Goal: Task Accomplishment & Management: Manage account settings

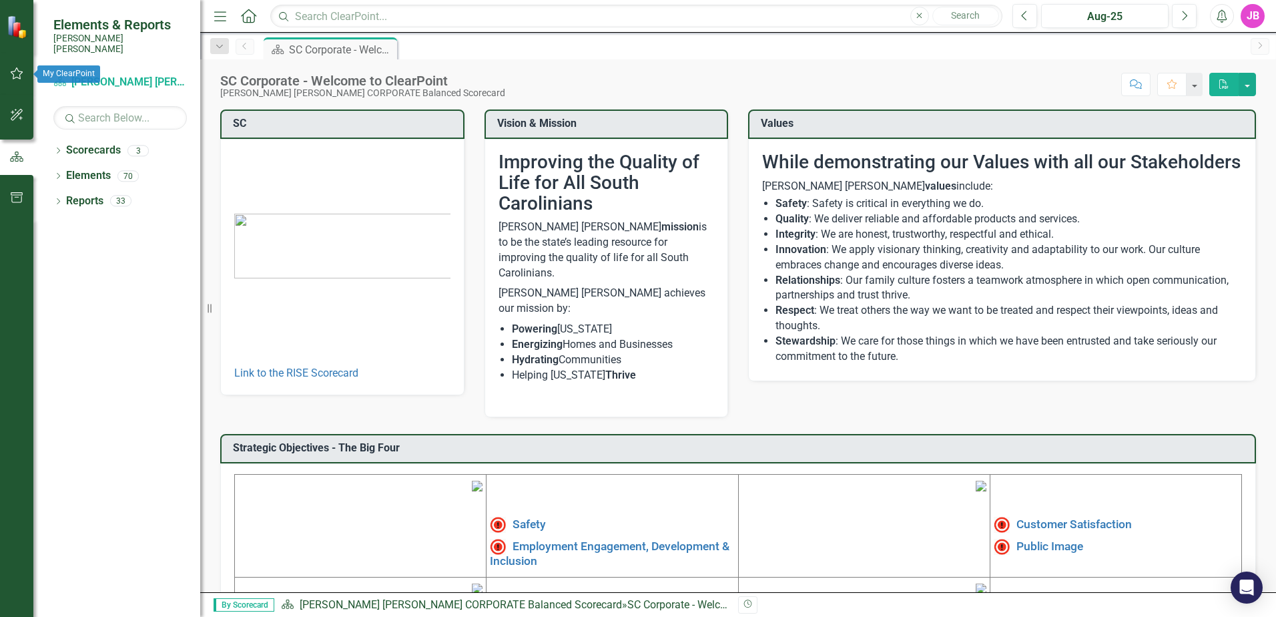
click at [27, 70] on button "button" at bounding box center [17, 74] width 30 height 28
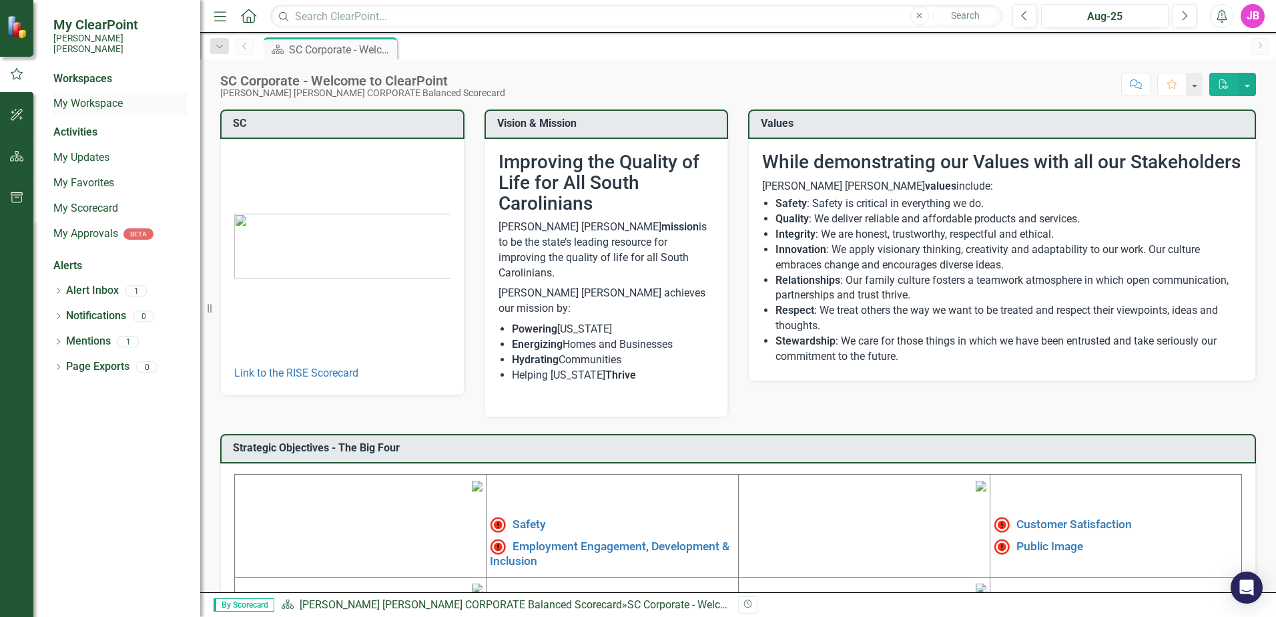
click at [93, 96] on link "My Workspace" at bounding box center [119, 103] width 133 height 15
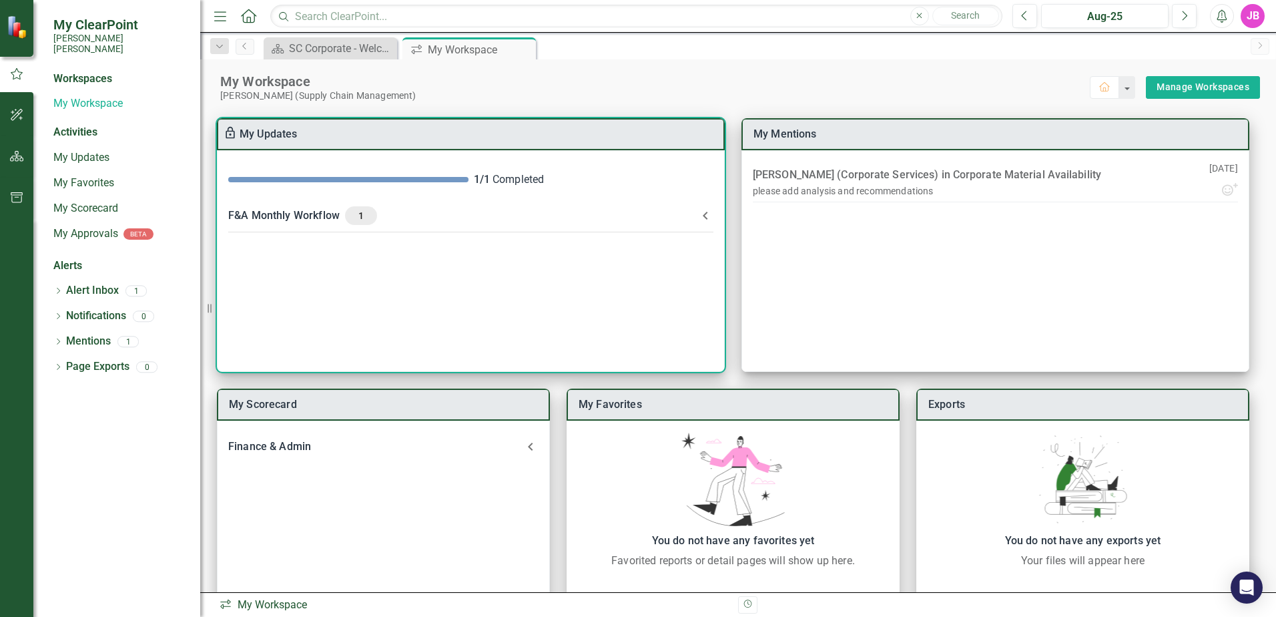
click at [394, 210] on div "F&A Monthly Workflow 1" at bounding box center [462, 215] width 469 height 19
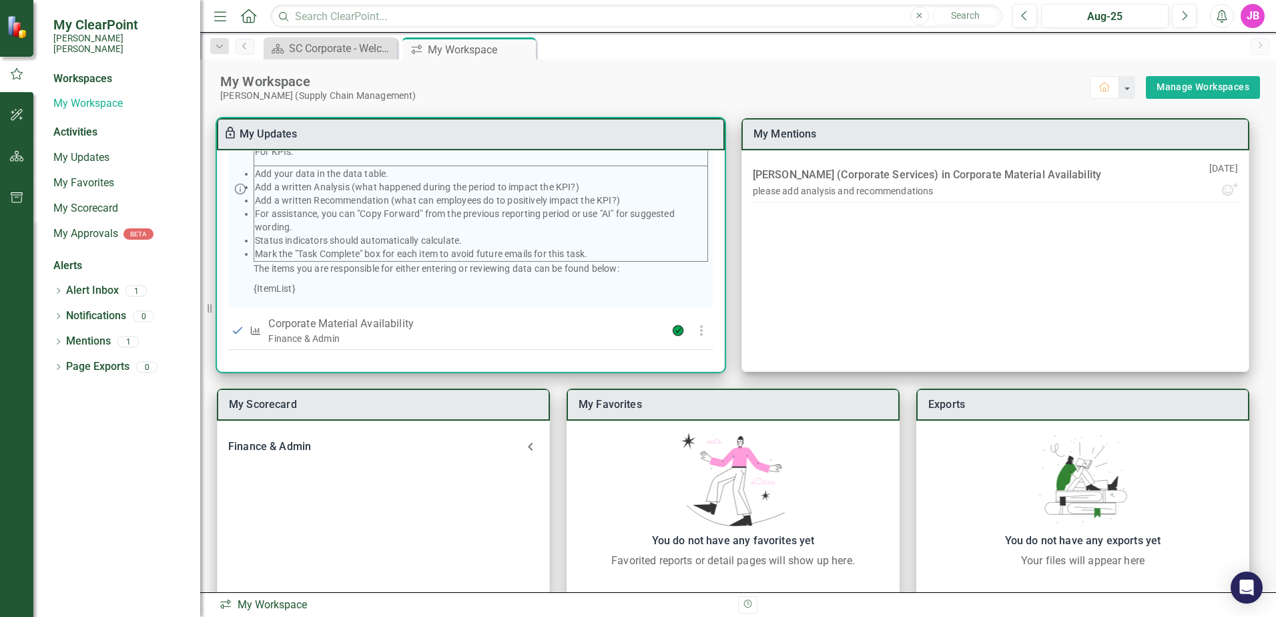
scroll to position [37, 0]
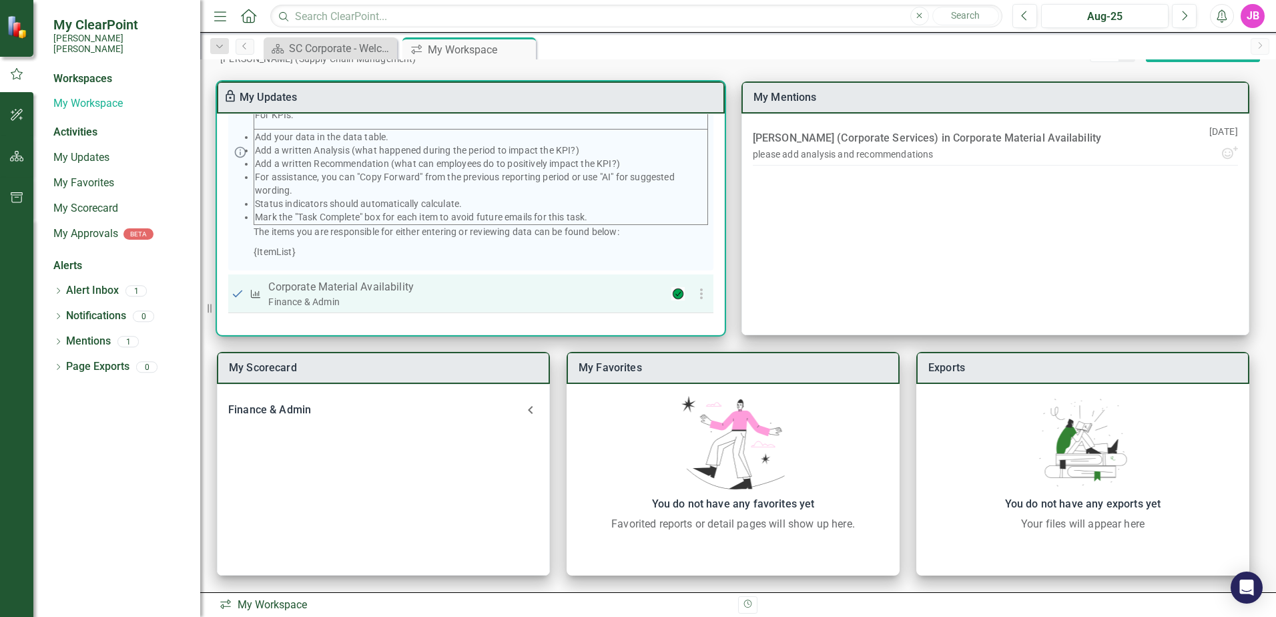
click at [404, 296] on div "Finance & Admin" at bounding box center [449, 301] width 362 height 13
click at [699, 297] on use "button" at bounding box center [700, 293] width 3 height 11
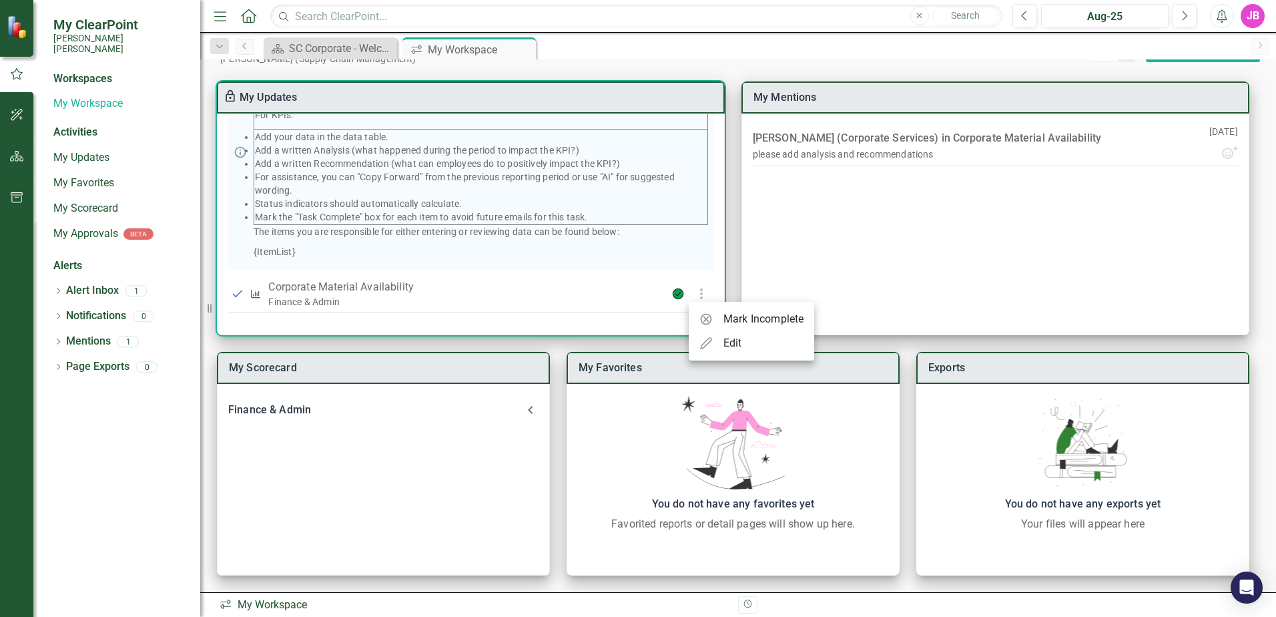
click at [253, 276] on div at bounding box center [638, 308] width 1276 height 617
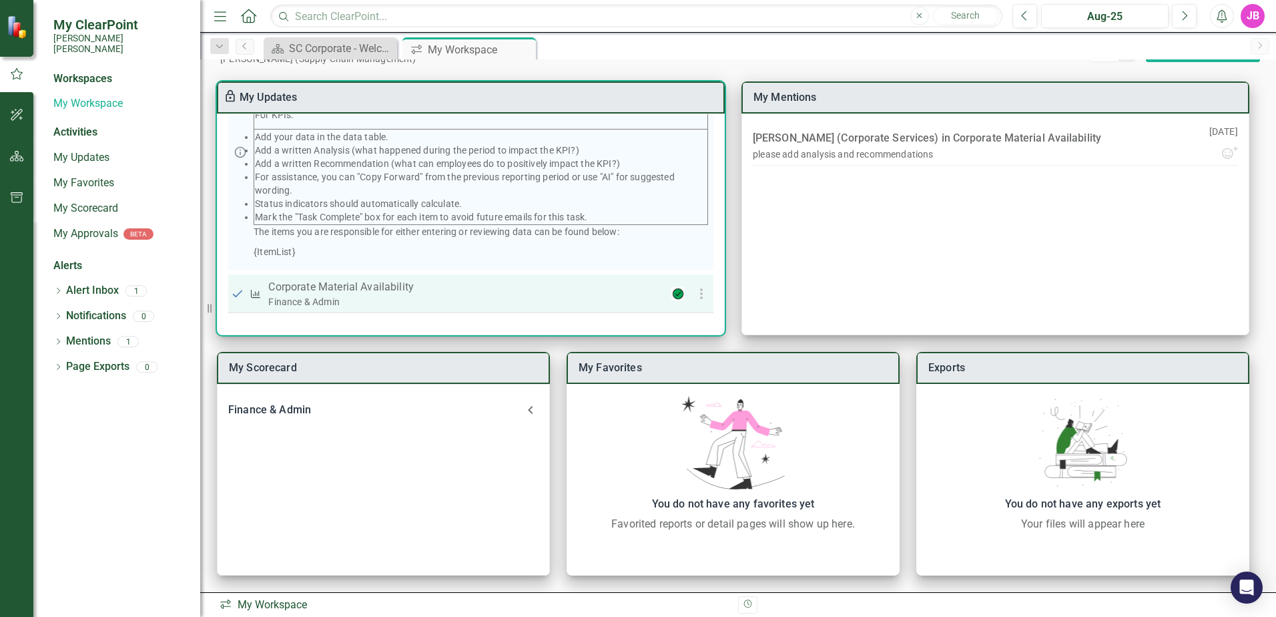
click at [264, 290] on th "Corporate Material Availability Finance & Admin" at bounding box center [449, 293] width 371 height 39
click at [328, 288] on p "Corporate Material Availability" at bounding box center [449, 287] width 362 height 16
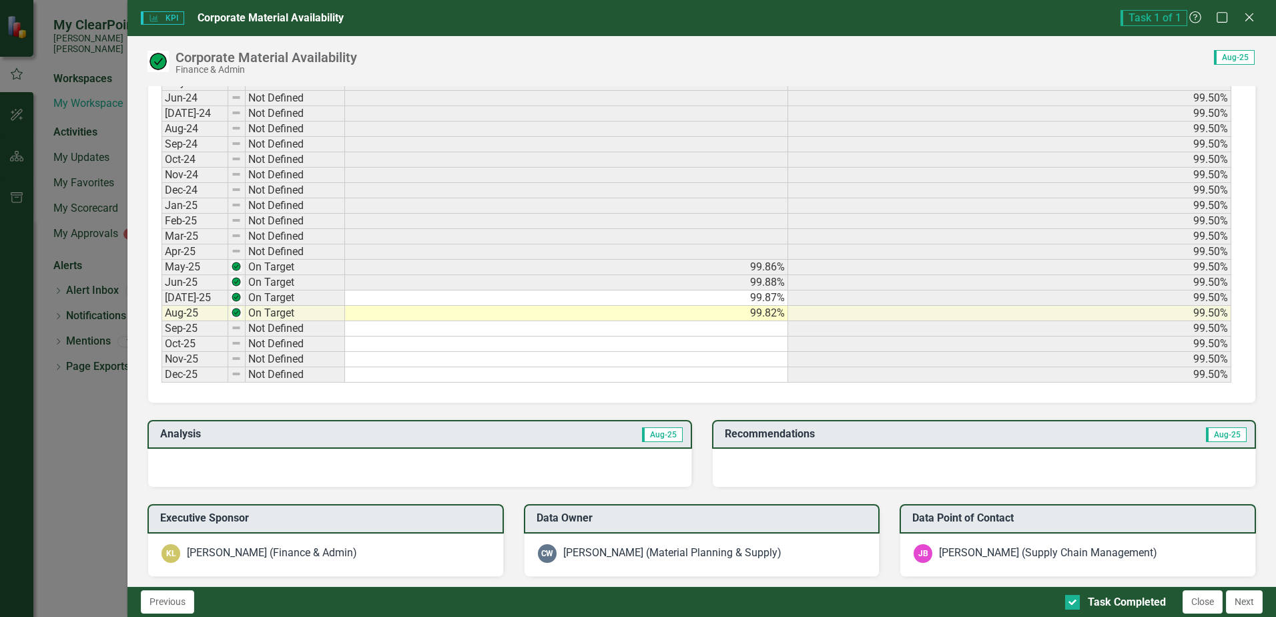
scroll to position [665, 0]
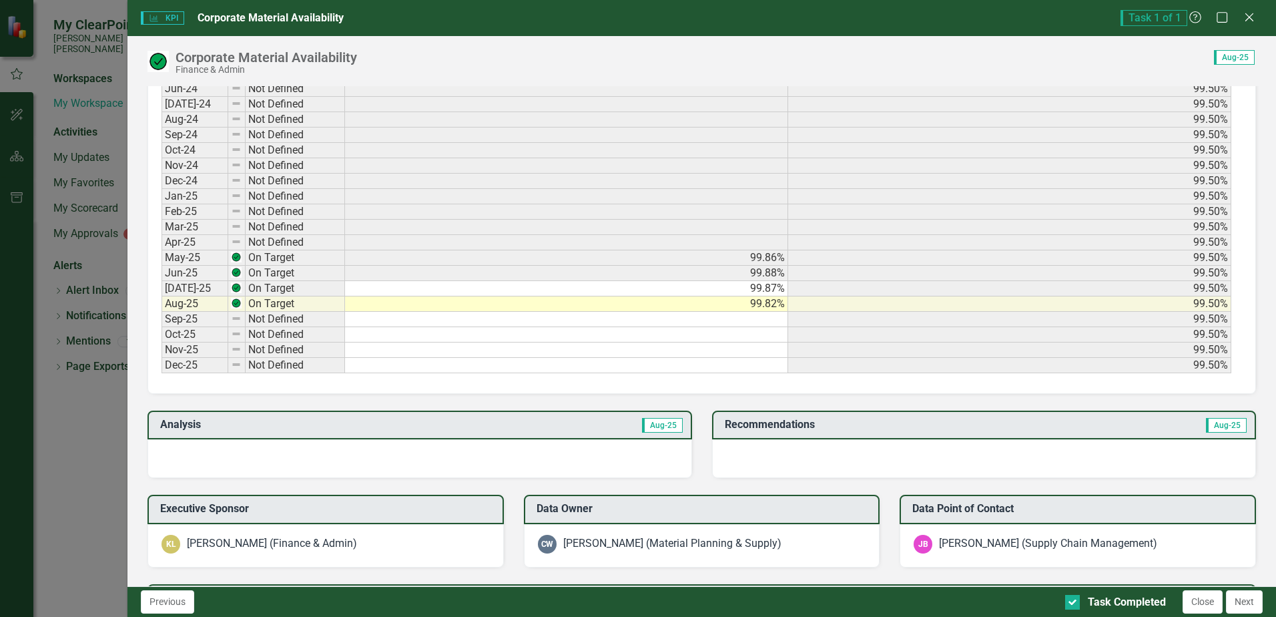
click at [363, 308] on td "99.82%" at bounding box center [566, 303] width 443 height 15
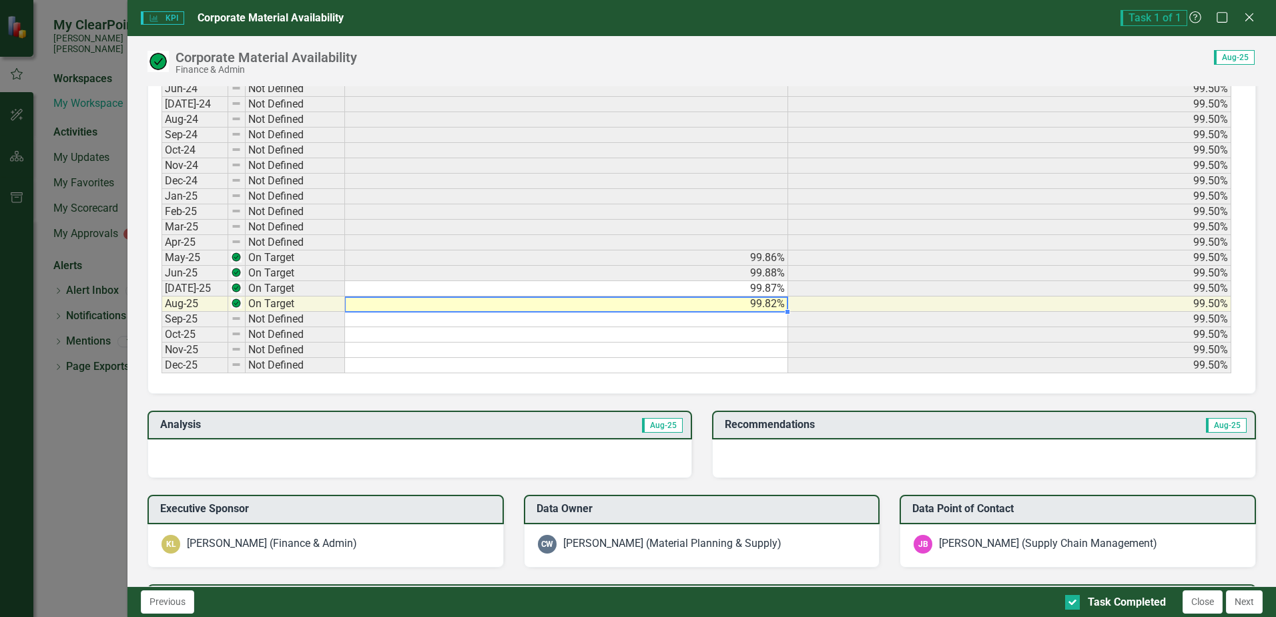
click at [1133, 303] on td "99.50%" at bounding box center [1009, 303] width 443 height 15
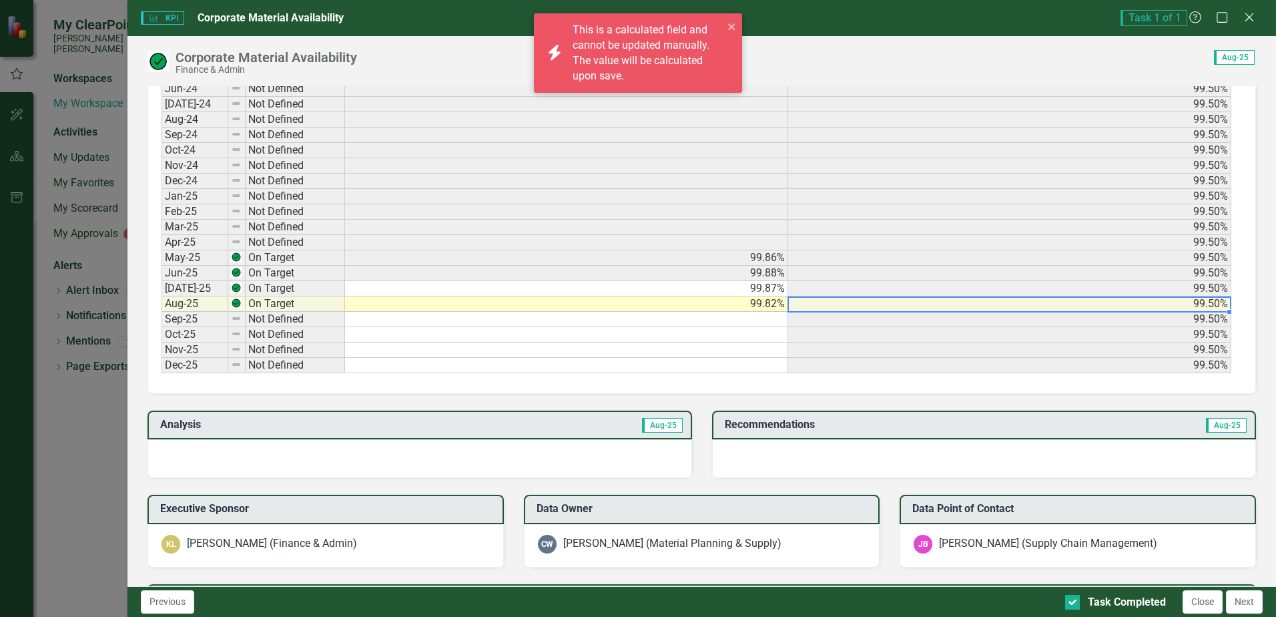
click at [350, 304] on td "99.82%" at bounding box center [566, 303] width 443 height 15
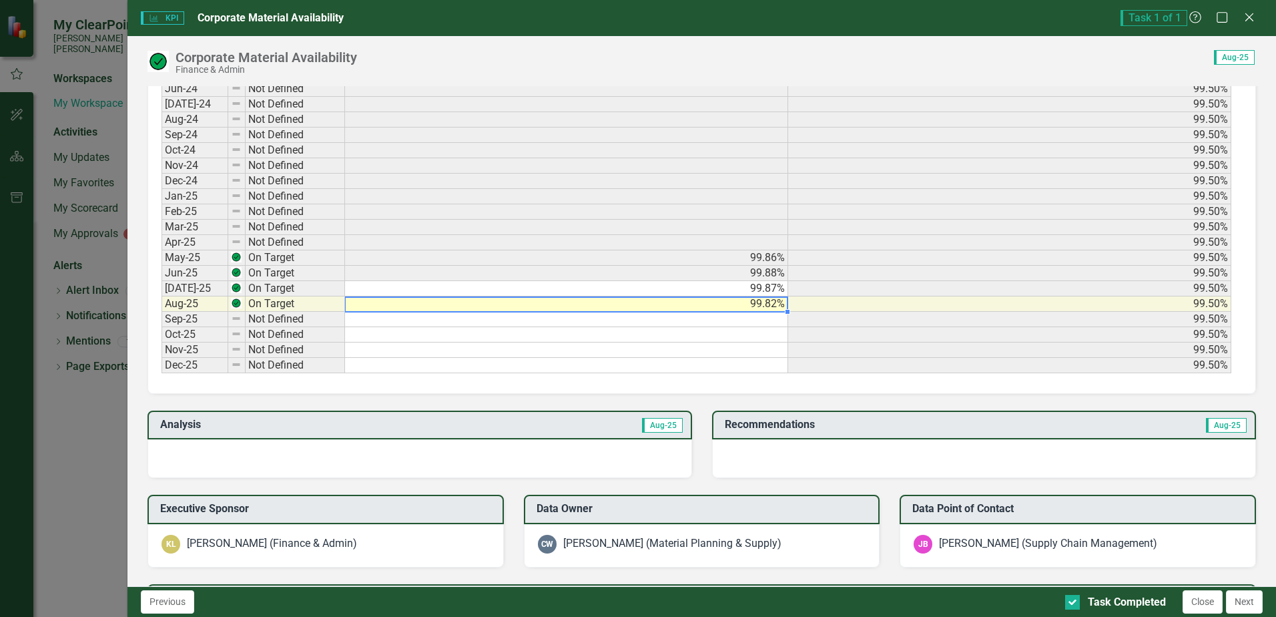
click at [727, 302] on td "99.82%" at bounding box center [566, 303] width 443 height 15
click at [723, 320] on td at bounding box center [566, 319] width 443 height 15
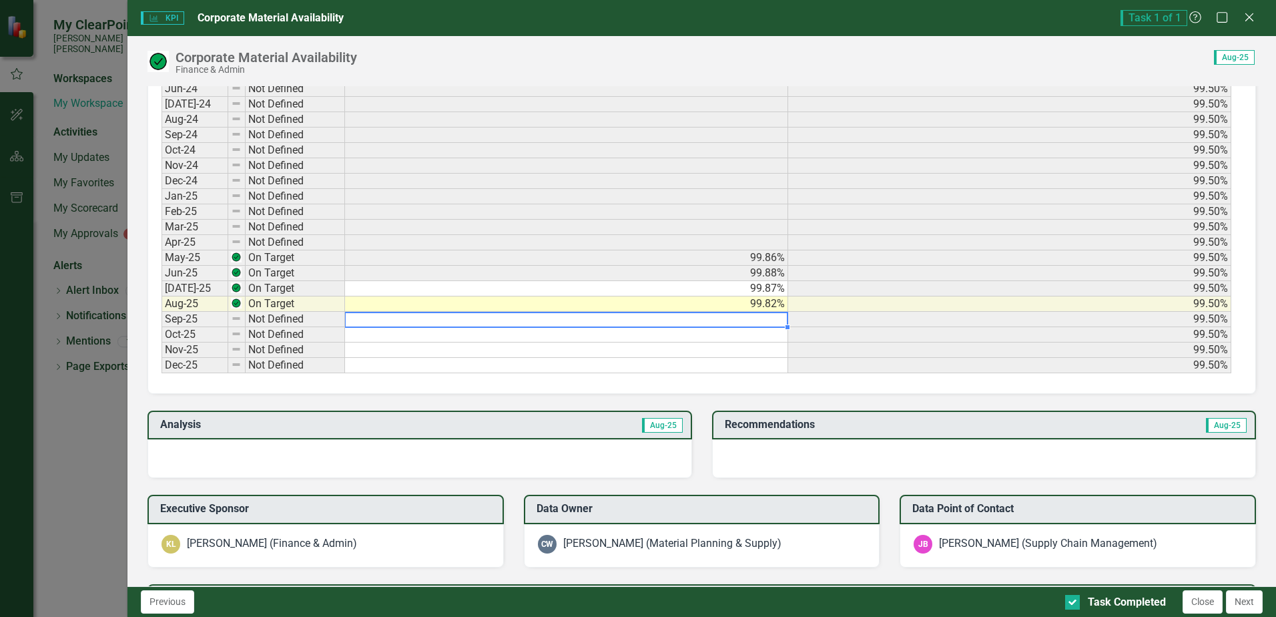
click at [721, 308] on td "99.82%" at bounding box center [566, 303] width 443 height 15
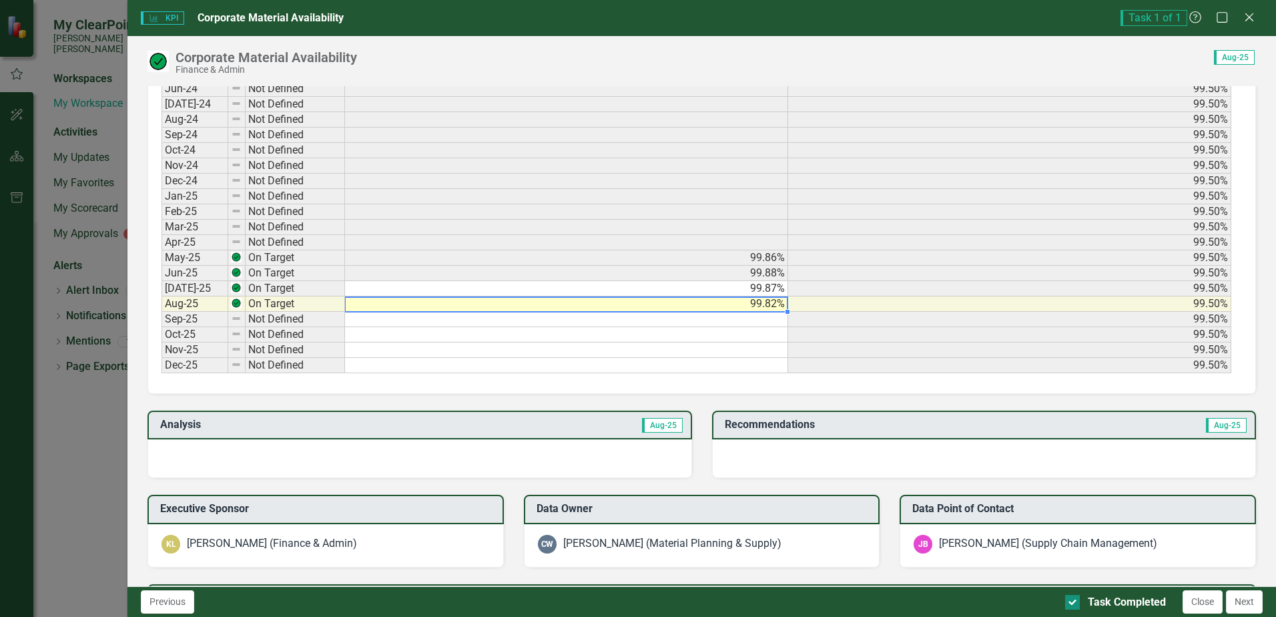
click at [1068, 597] on input "Task Completed" at bounding box center [1069, 599] width 9 height 9
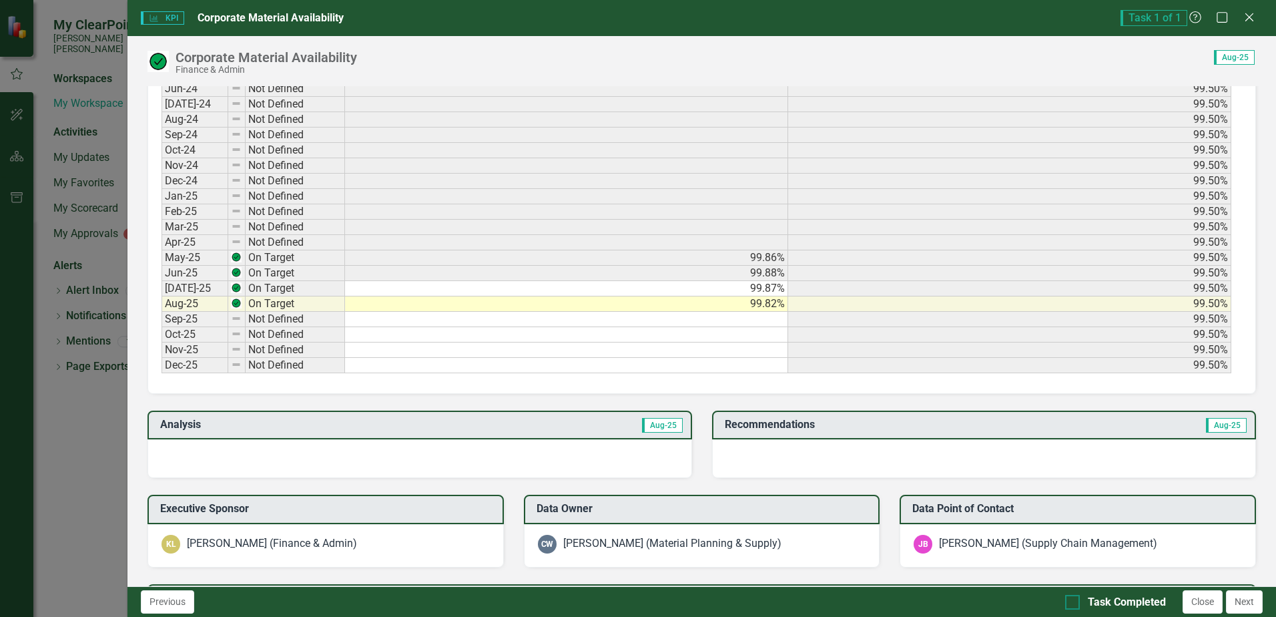
click at [1076, 599] on div at bounding box center [1072, 602] width 15 height 15
click at [1074, 599] on input "Task Completed" at bounding box center [1069, 599] width 9 height 9
checkbox input "false"
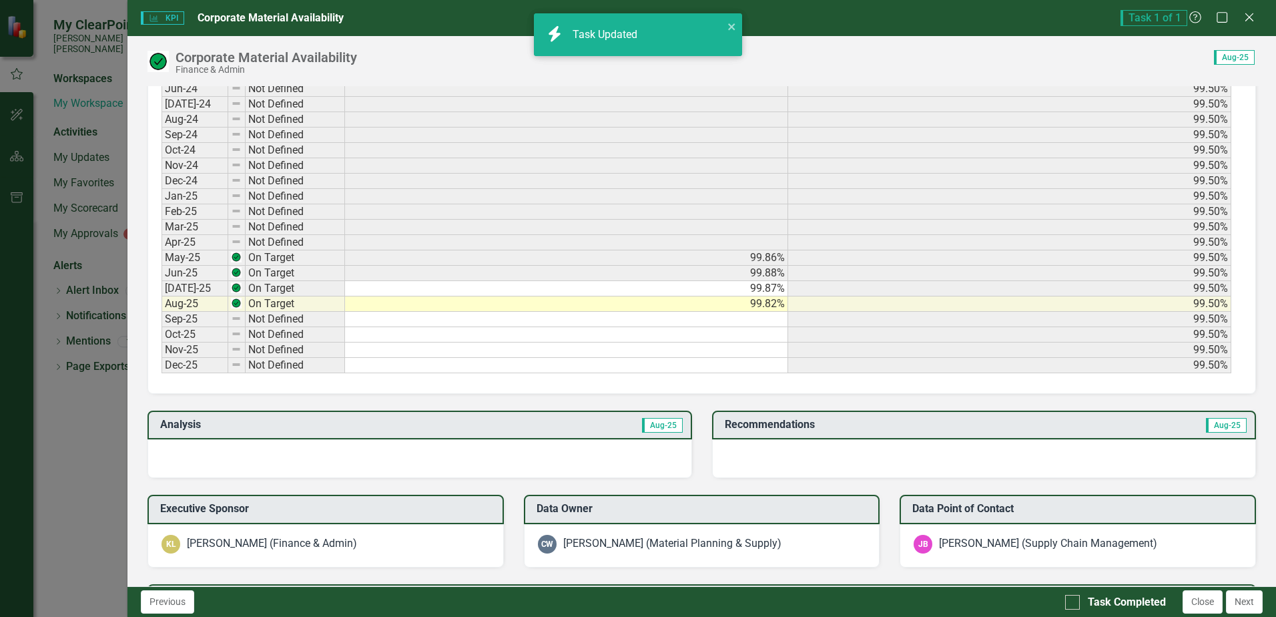
checkbox input "true"
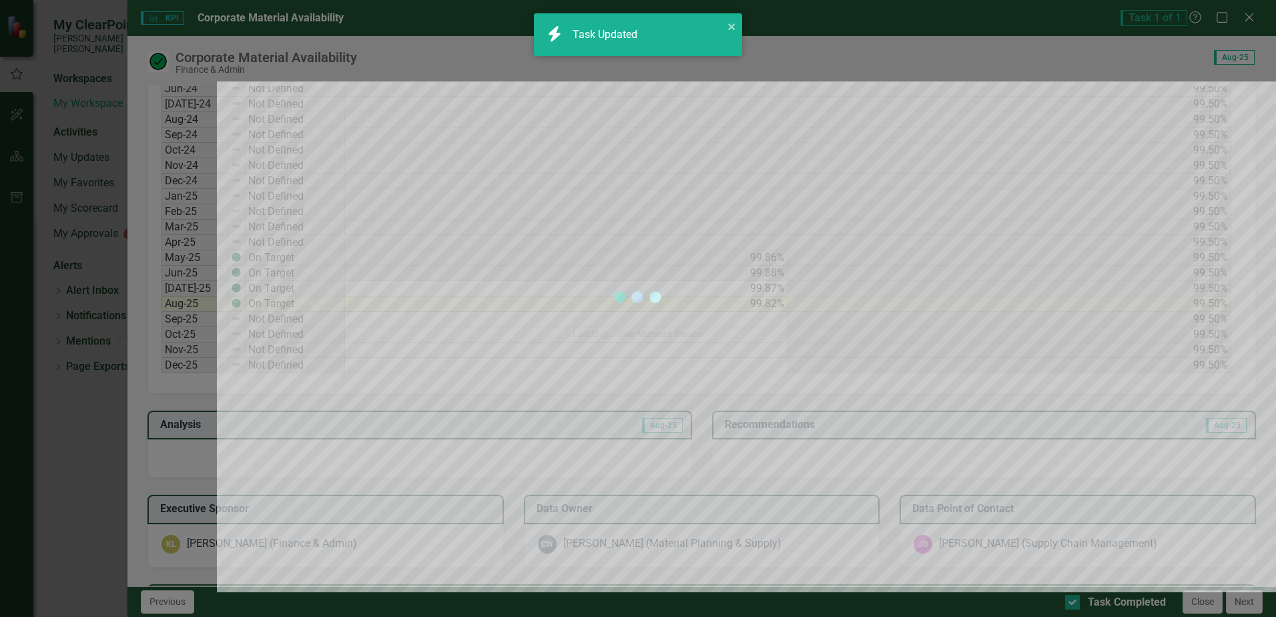
checkbox input "true"
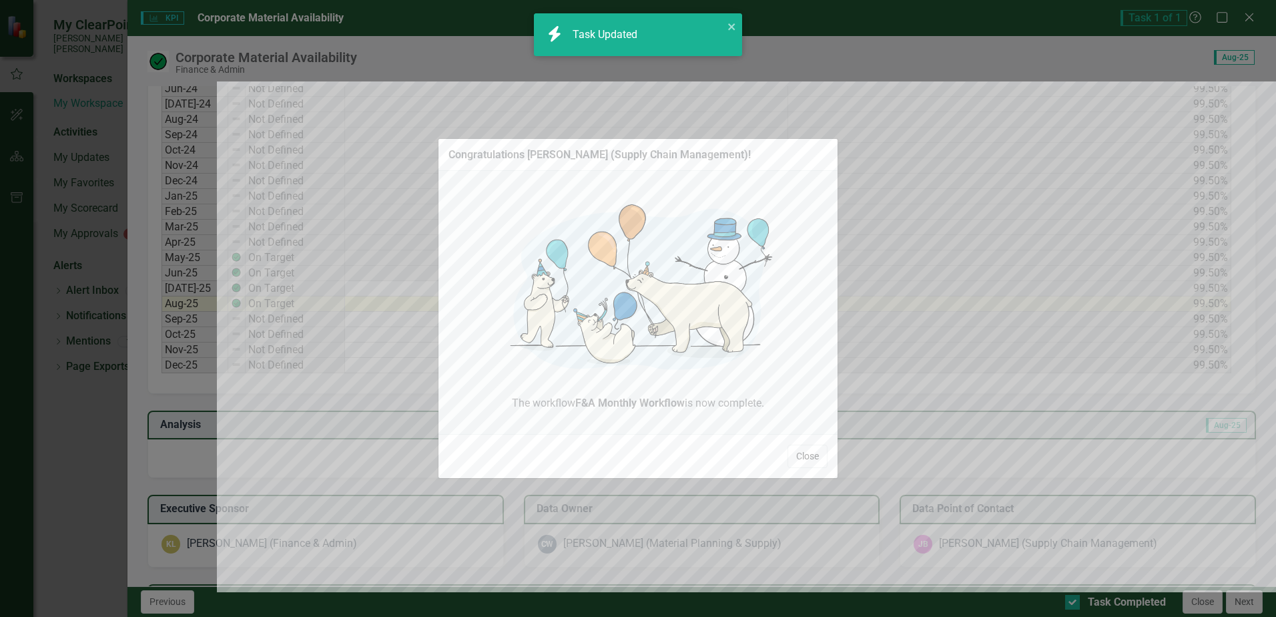
click at [803, 456] on button "Close" at bounding box center [807, 455] width 40 height 23
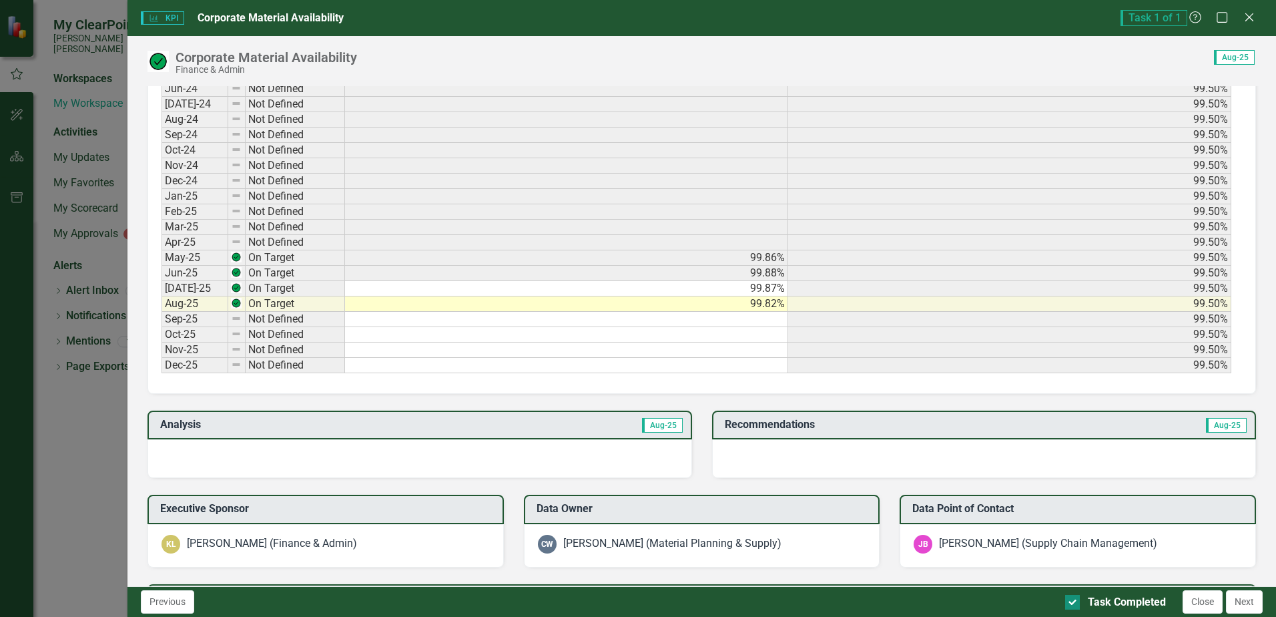
click at [1070, 600] on input "Task Completed" at bounding box center [1069, 599] width 9 height 9
checkbox input "false"
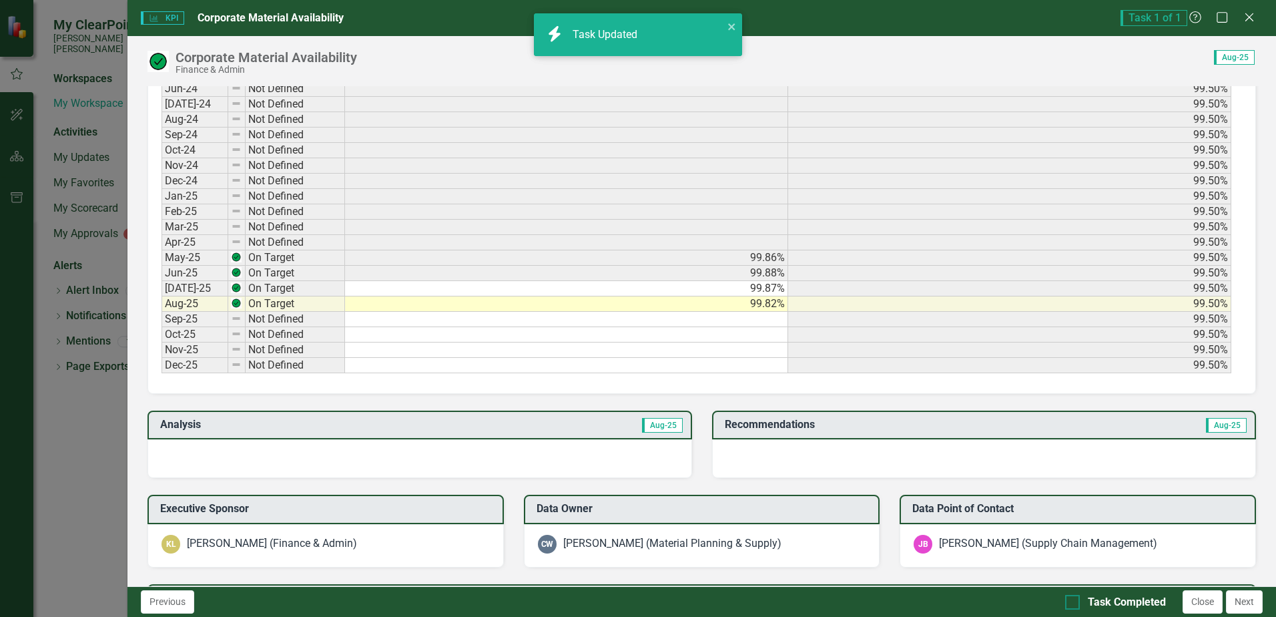
checkbox input "false"
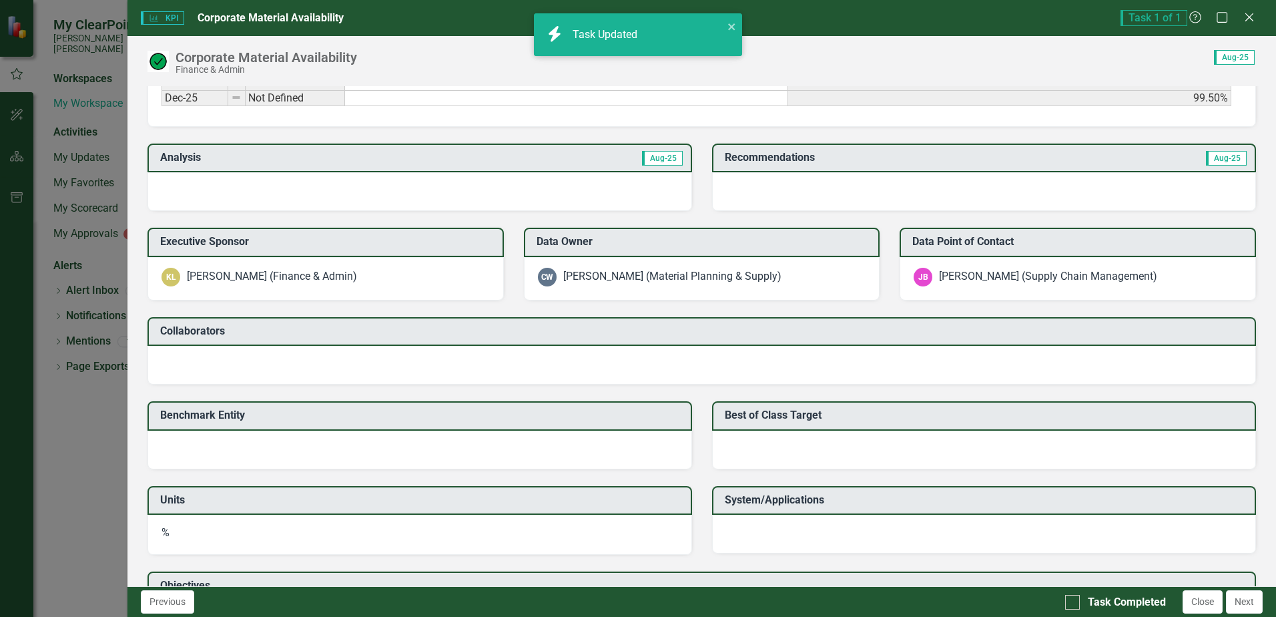
scroll to position [999, 0]
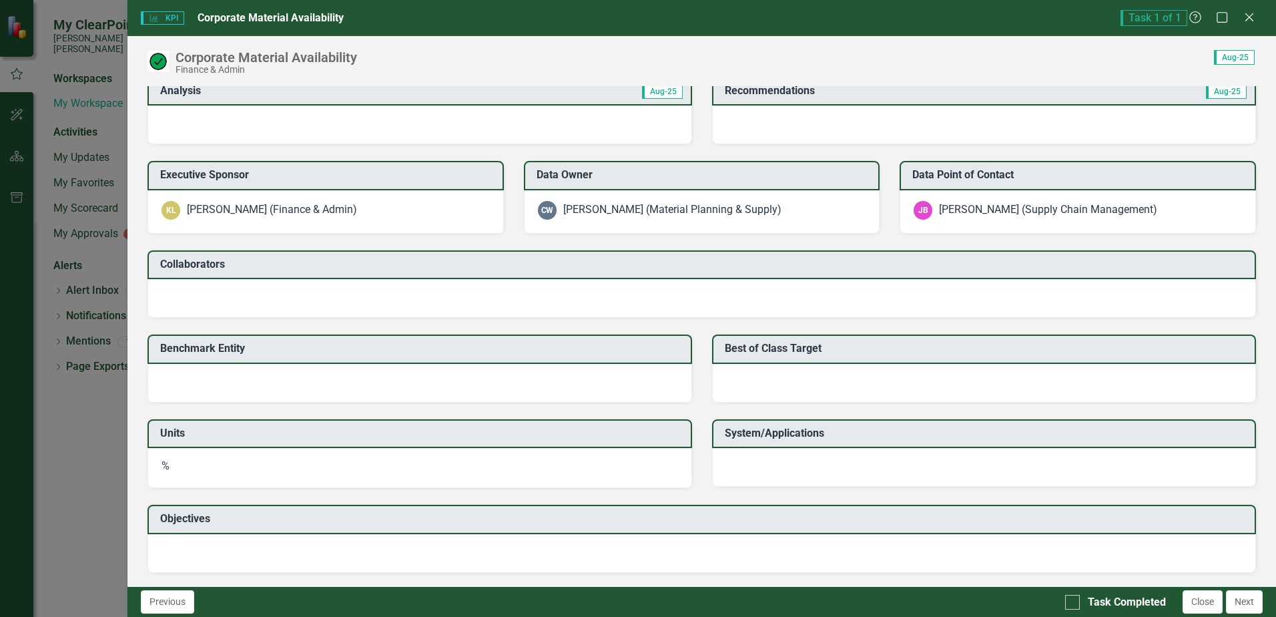
click at [232, 346] on h3 "Benchmark Entity" at bounding box center [421, 348] width 523 height 12
click at [60, 141] on div "KPI KPI Corporate Material Availability Task 1 of 1 Help Maximize Close Corpora…" at bounding box center [638, 308] width 1276 height 617
click at [1242, 15] on icon "Close" at bounding box center [1248, 17] width 13 height 11
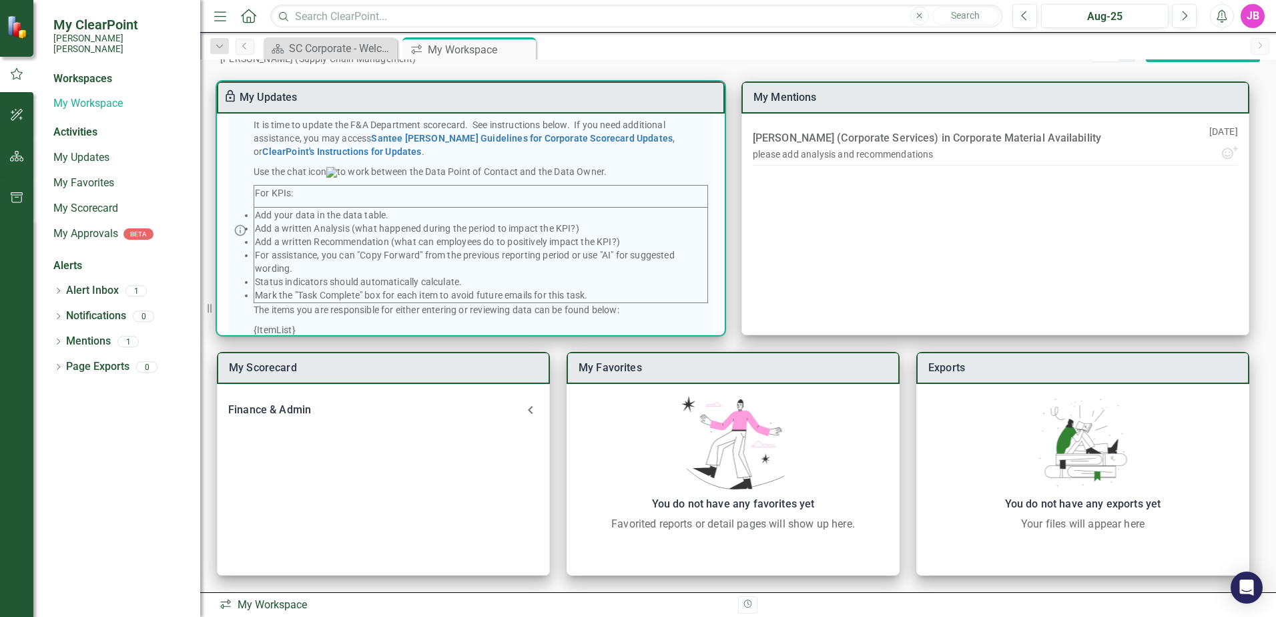
scroll to position [0, 0]
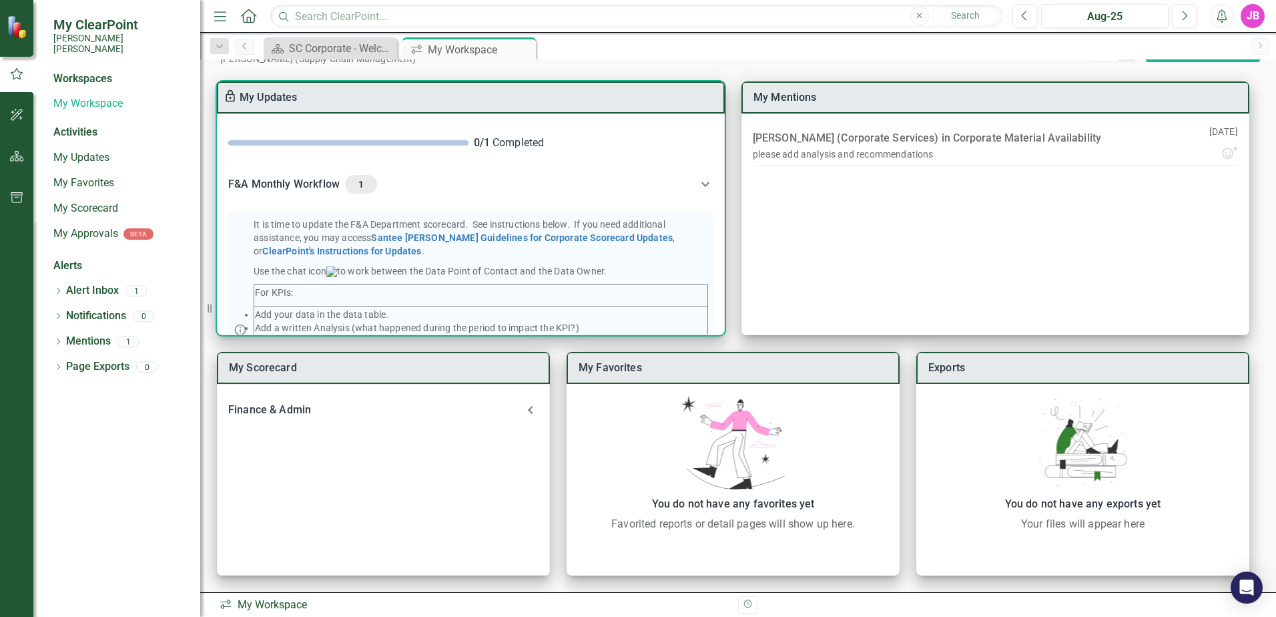
click at [330, 186] on div "F&A Monthly Workflow 1" at bounding box center [462, 184] width 469 height 19
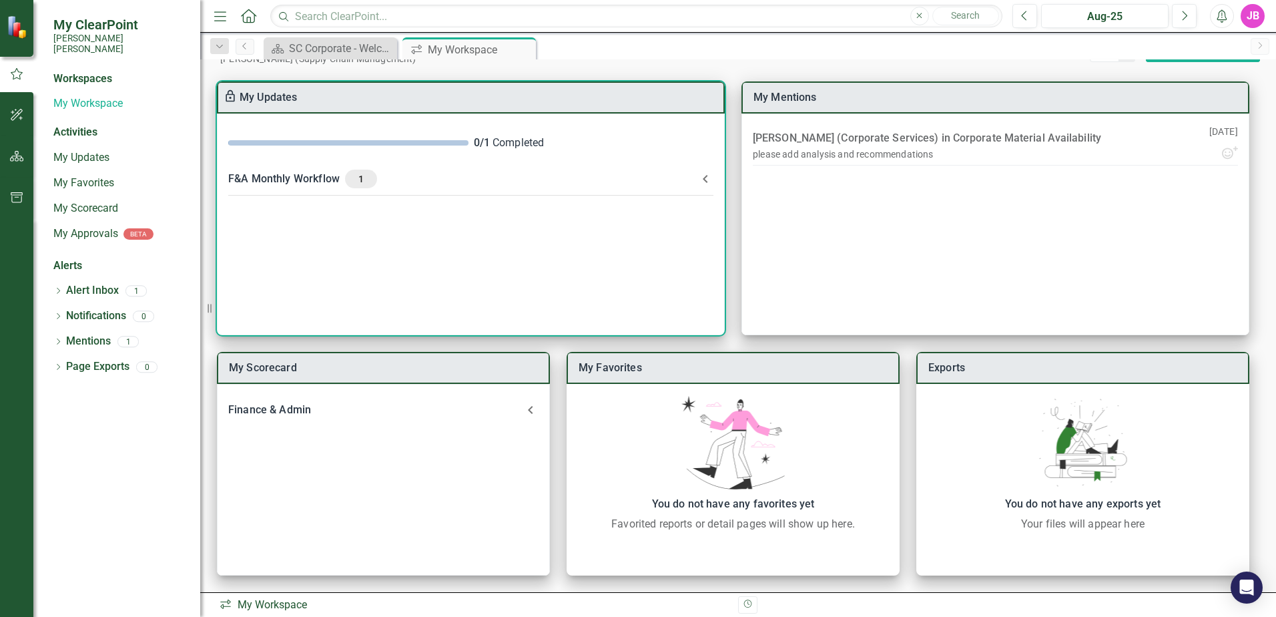
click at [330, 186] on div "F&A Monthly Workflow 1" at bounding box center [462, 178] width 469 height 19
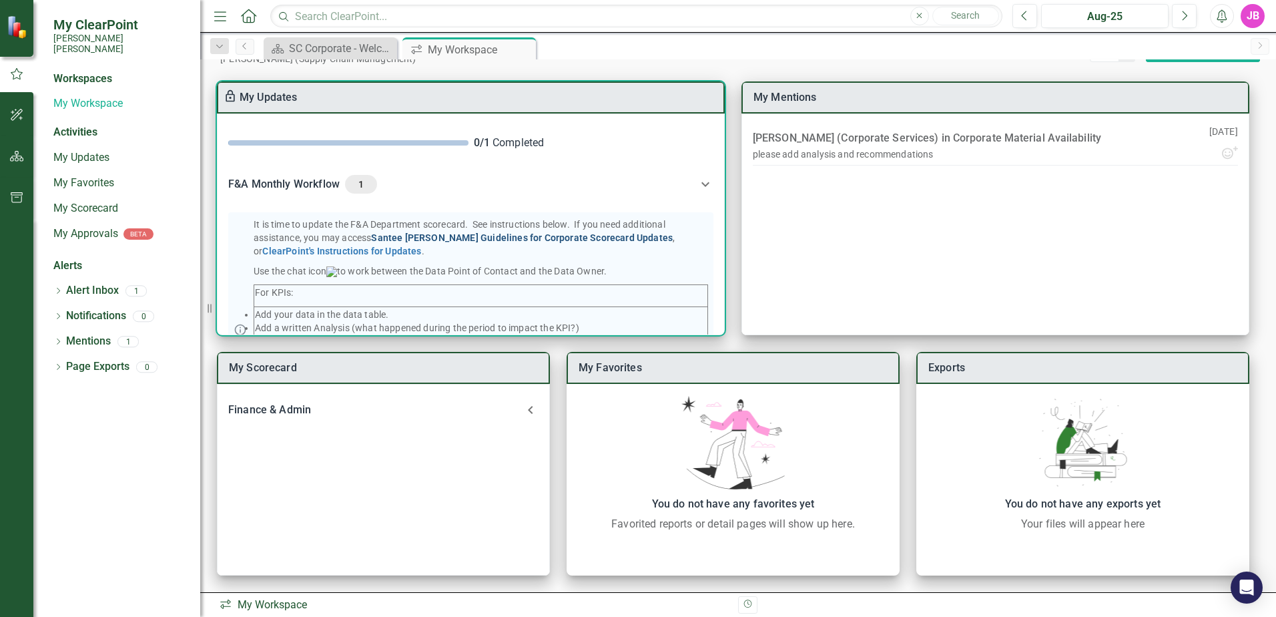
scroll to position [191, 0]
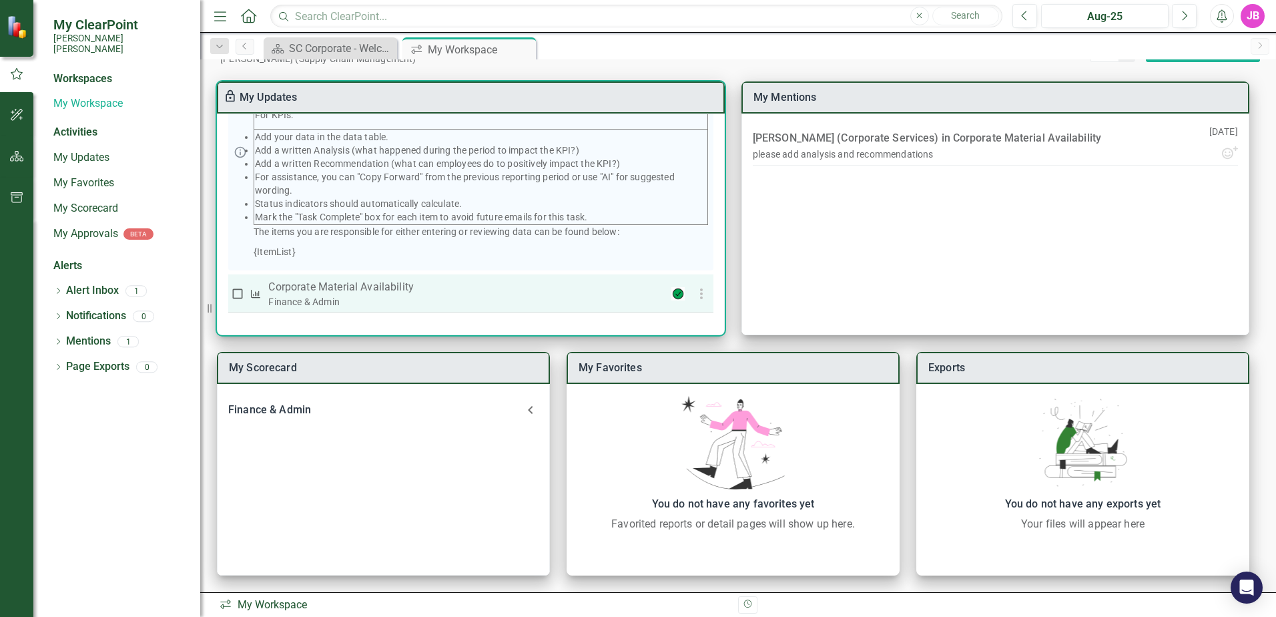
click at [379, 287] on p "Corporate Material Availability" at bounding box center [449, 287] width 362 height 16
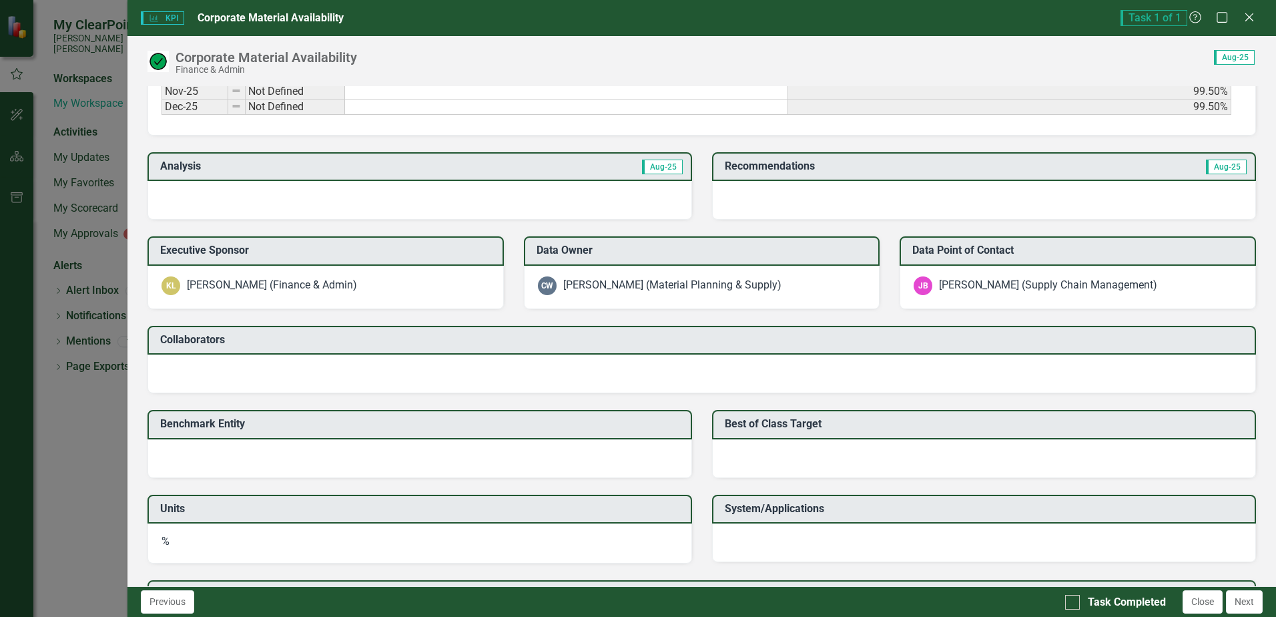
scroll to position [665, 0]
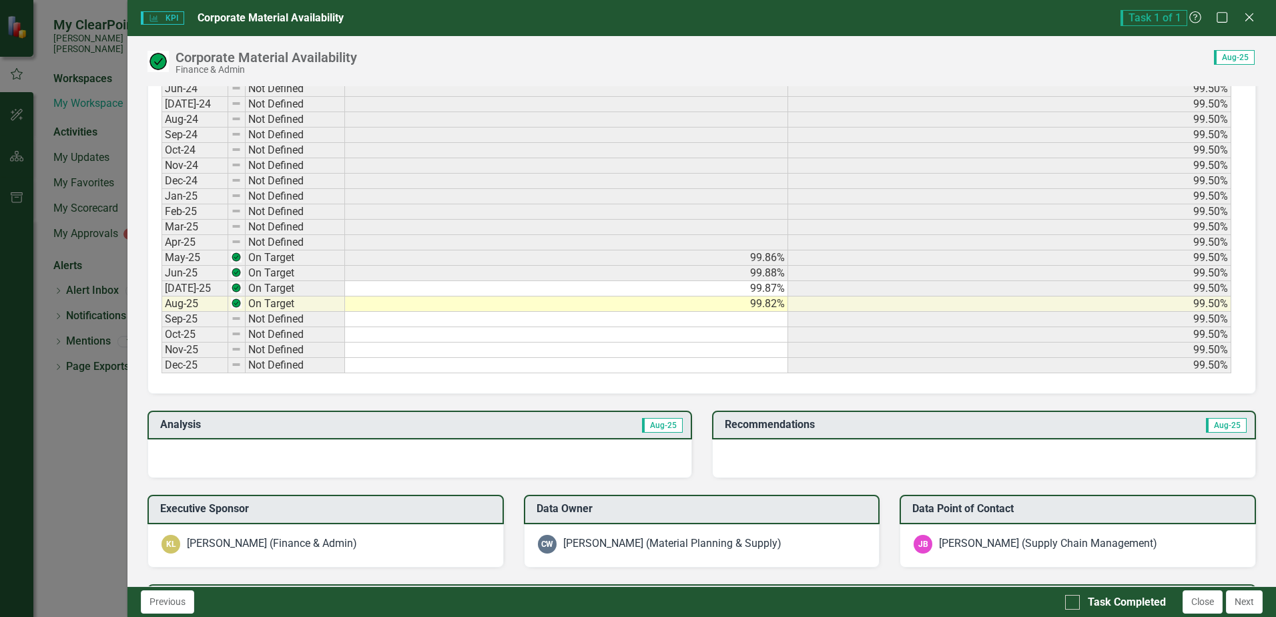
click at [72, 160] on div "KPI KPI Corporate Material Availability Task 1 of 1 Help Maximize Close Corpora…" at bounding box center [638, 308] width 1276 height 617
click at [1250, 18] on icon at bounding box center [1249, 17] width 10 height 10
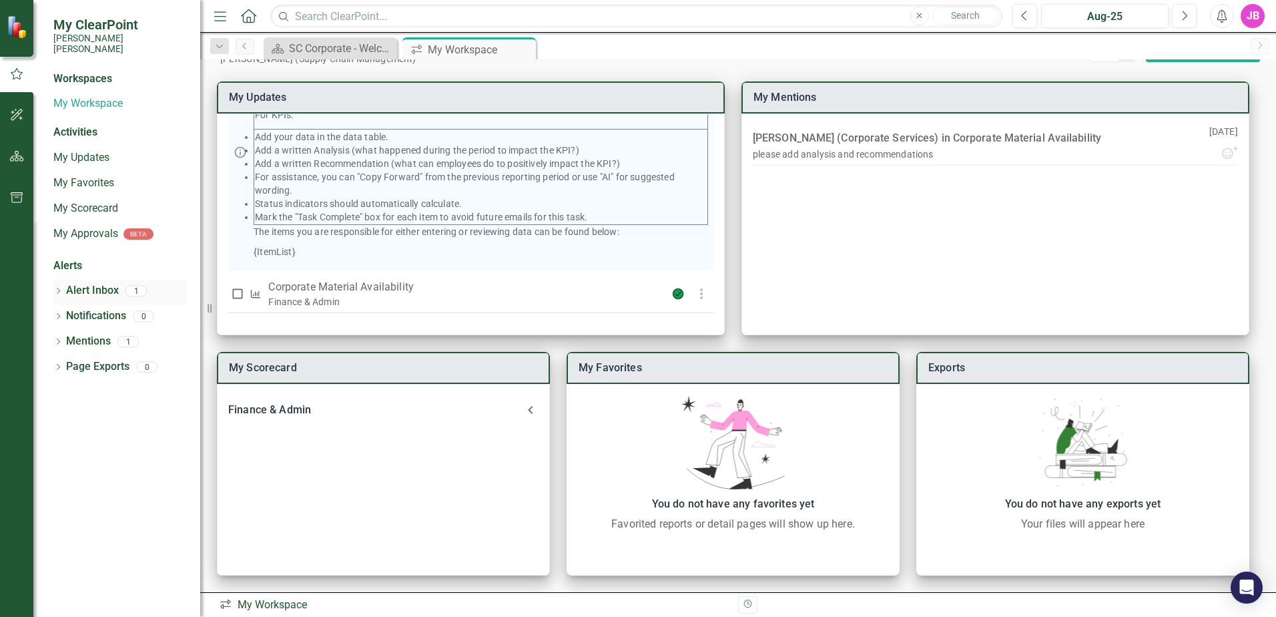
click at [98, 283] on link "Alert Inbox" at bounding box center [92, 290] width 53 height 15
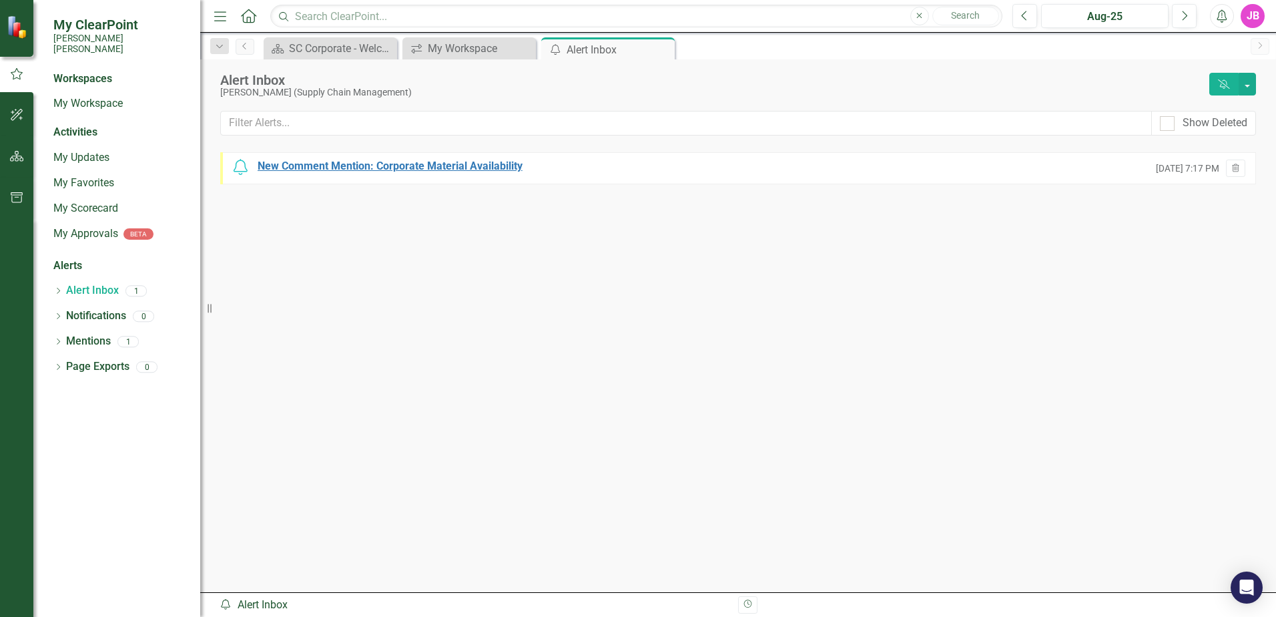
click at [373, 169] on div "New Comment Mention: Corporate Material Availability" at bounding box center [390, 166] width 265 height 15
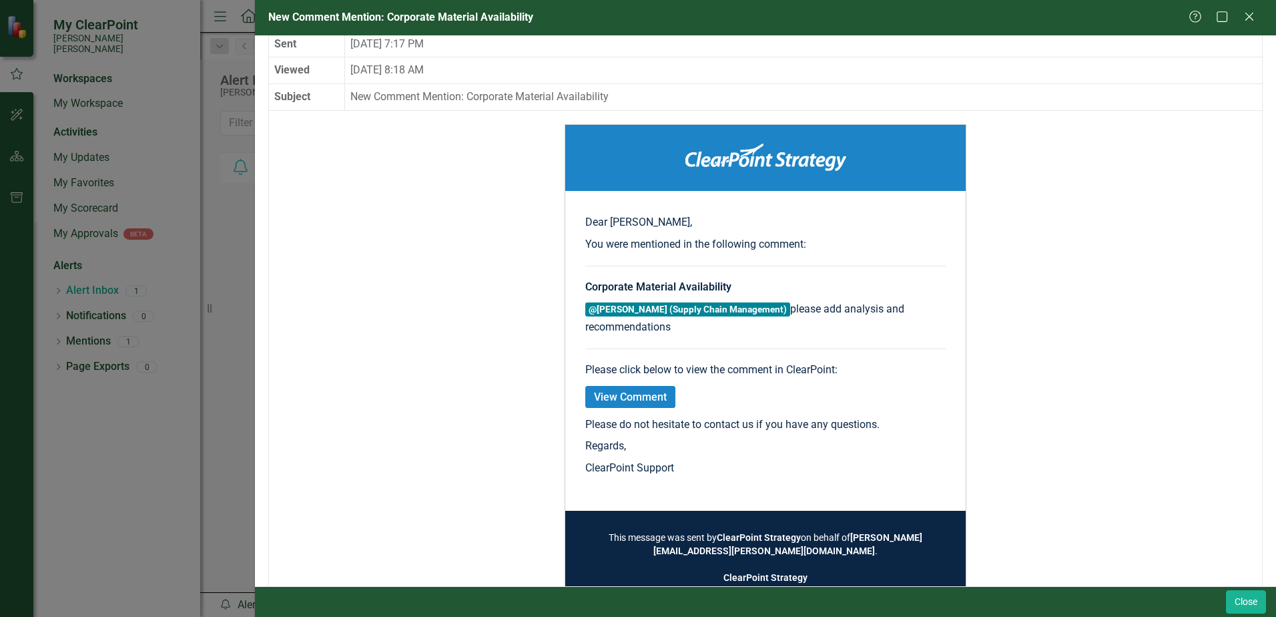
scroll to position [133, 0]
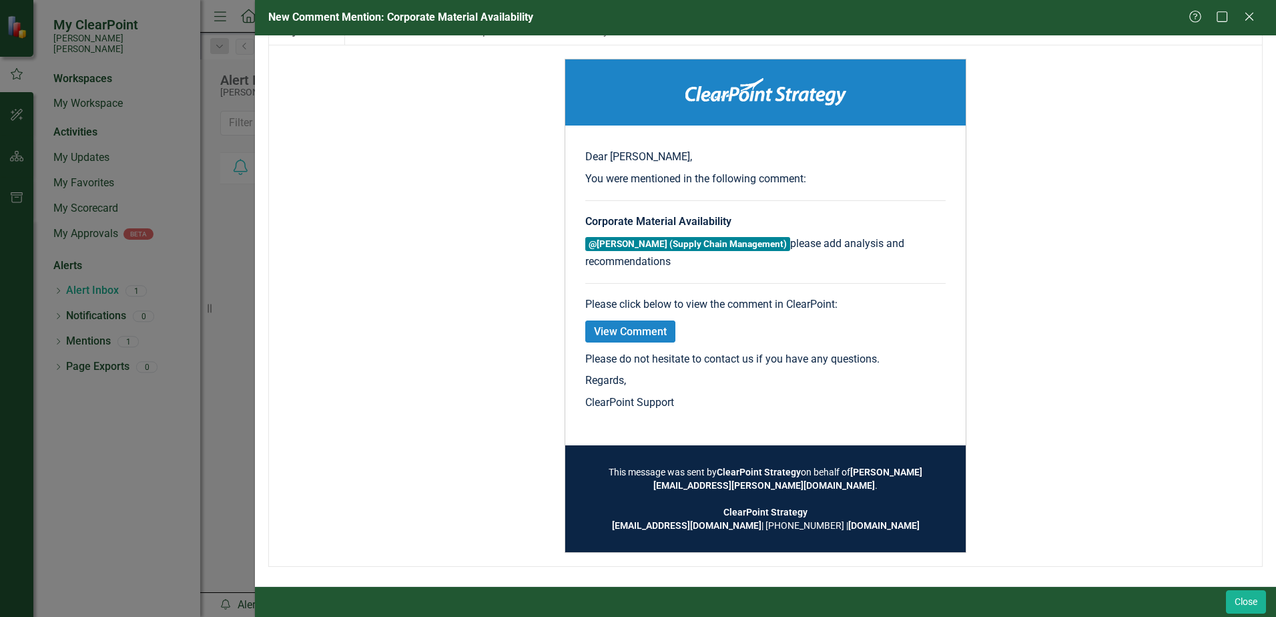
click at [641, 335] on link "View Comment" at bounding box center [630, 331] width 90 height 22
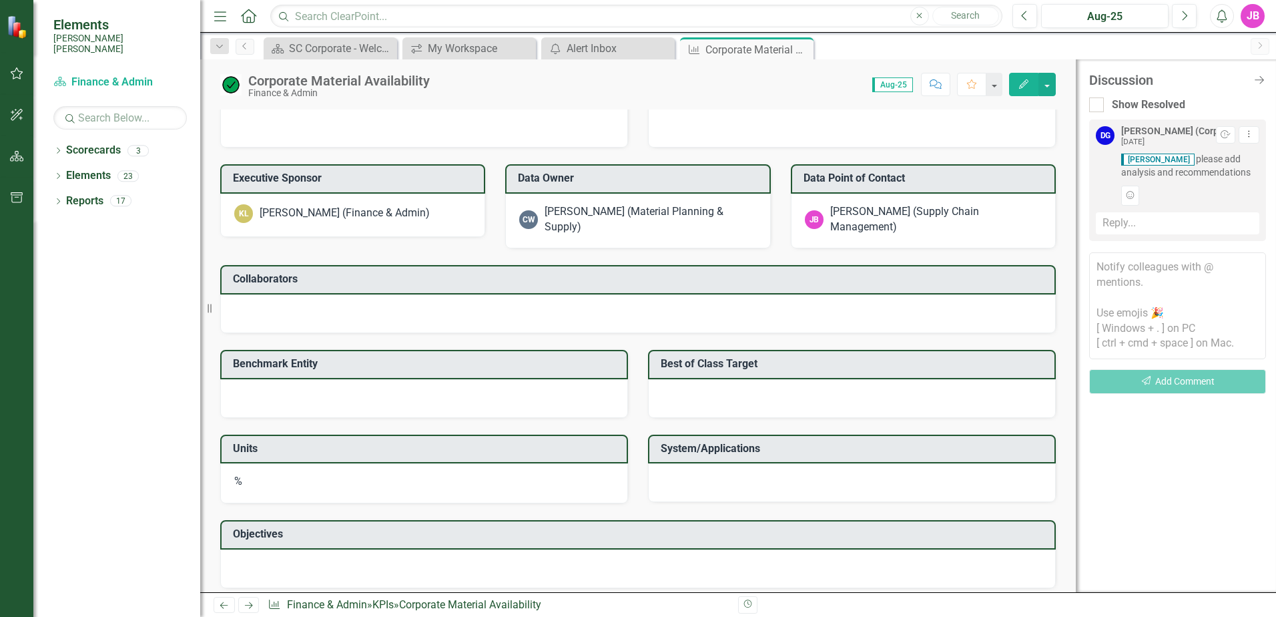
scroll to position [1028, 0]
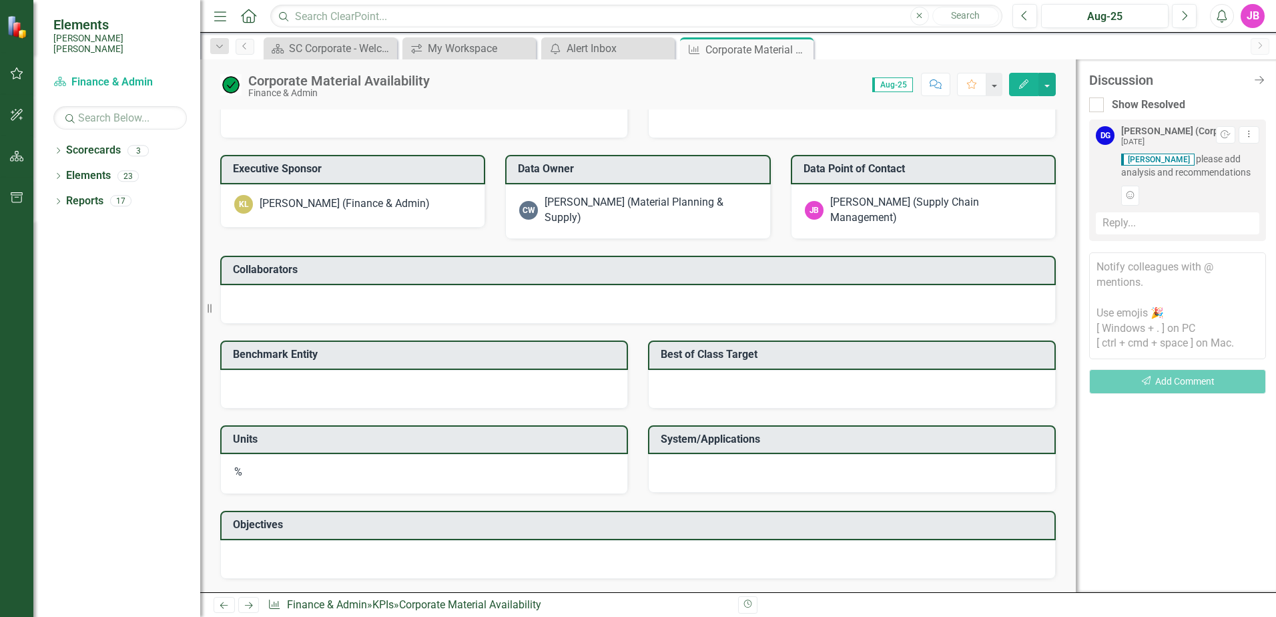
click at [246, 602] on icon "Next" at bounding box center [248, 605] width 11 height 9
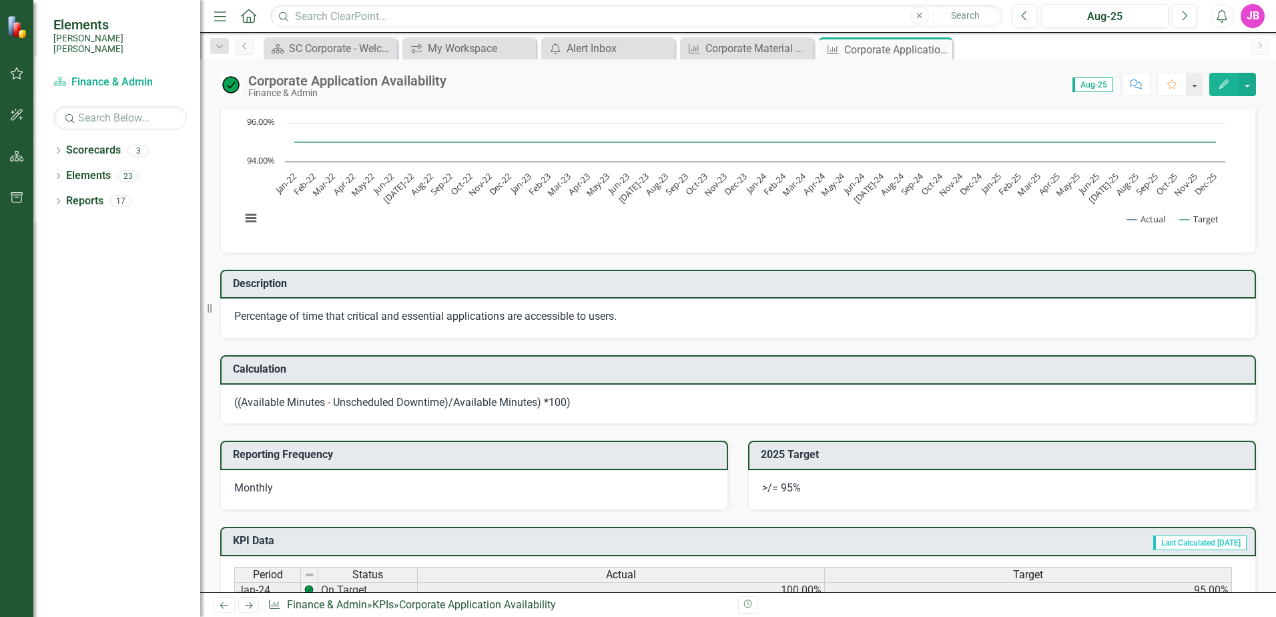
scroll to position [105, 0]
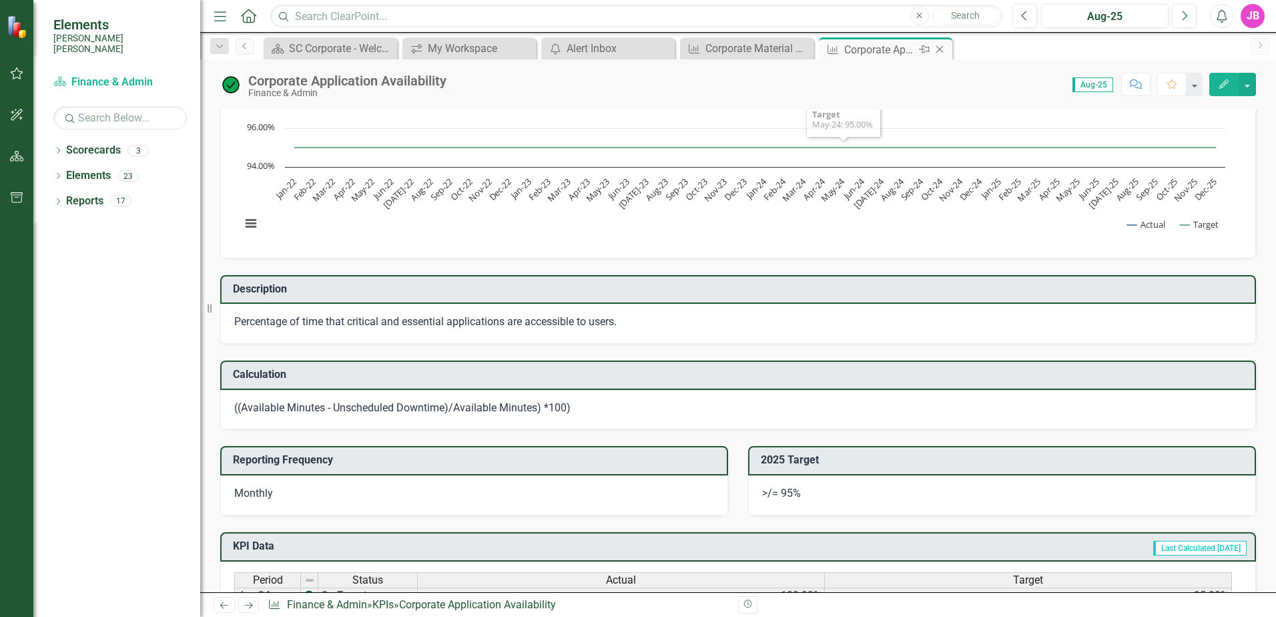
click at [943, 47] on icon "Close" at bounding box center [939, 49] width 13 height 11
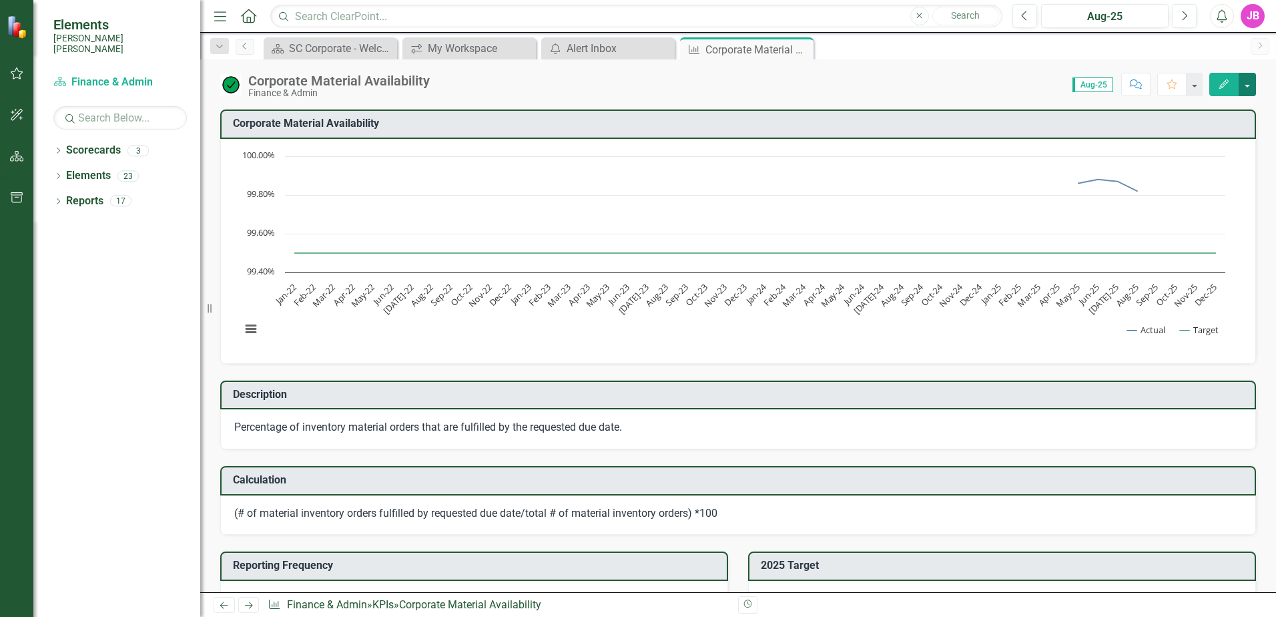
click at [1246, 83] on button "button" at bounding box center [1246, 84] width 17 height 23
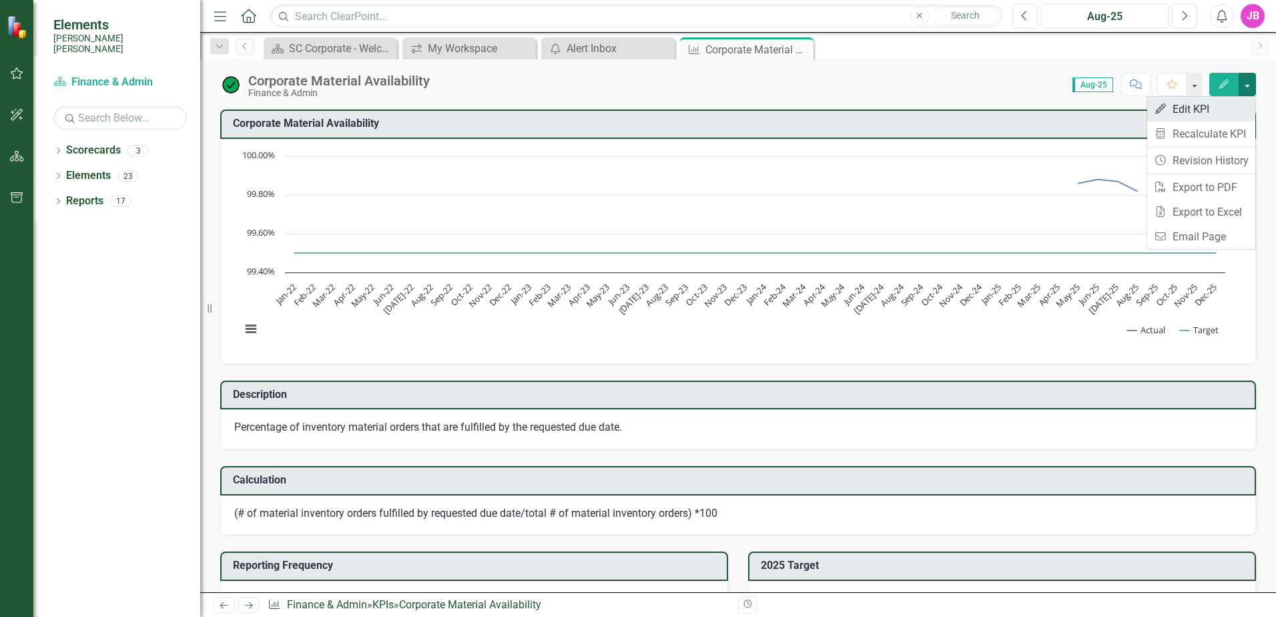
click at [1201, 104] on link "Edit Edit KPI" at bounding box center [1201, 109] width 108 height 25
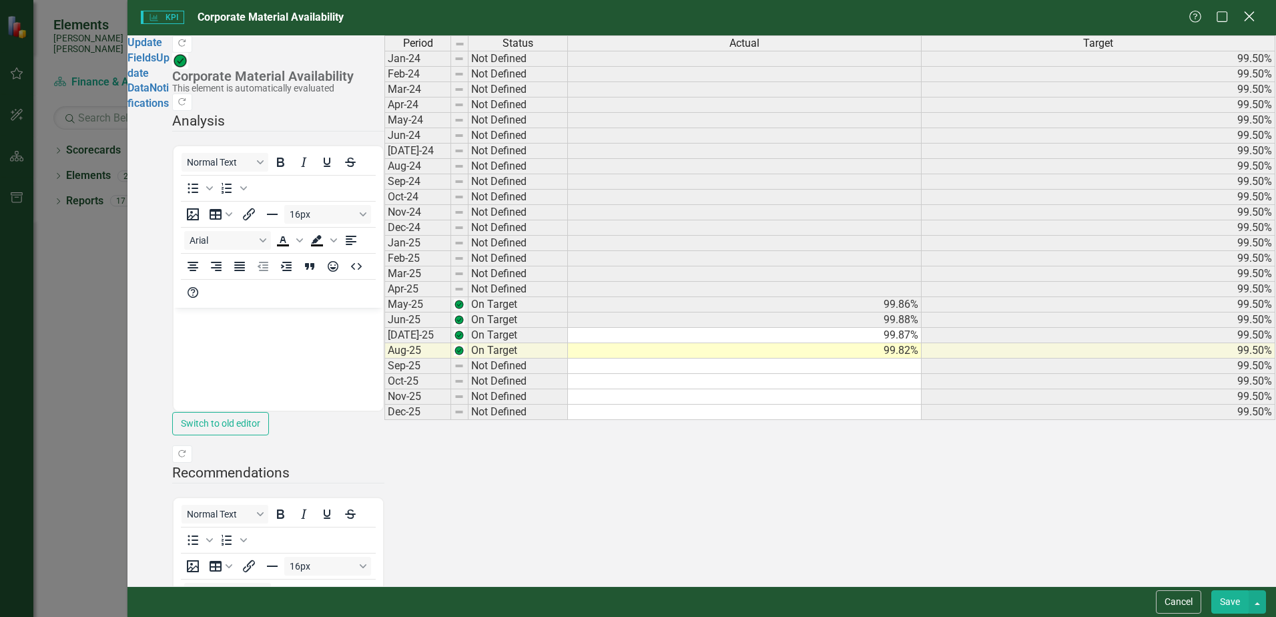
click at [1252, 22] on icon "Close" at bounding box center [1248, 16] width 17 height 13
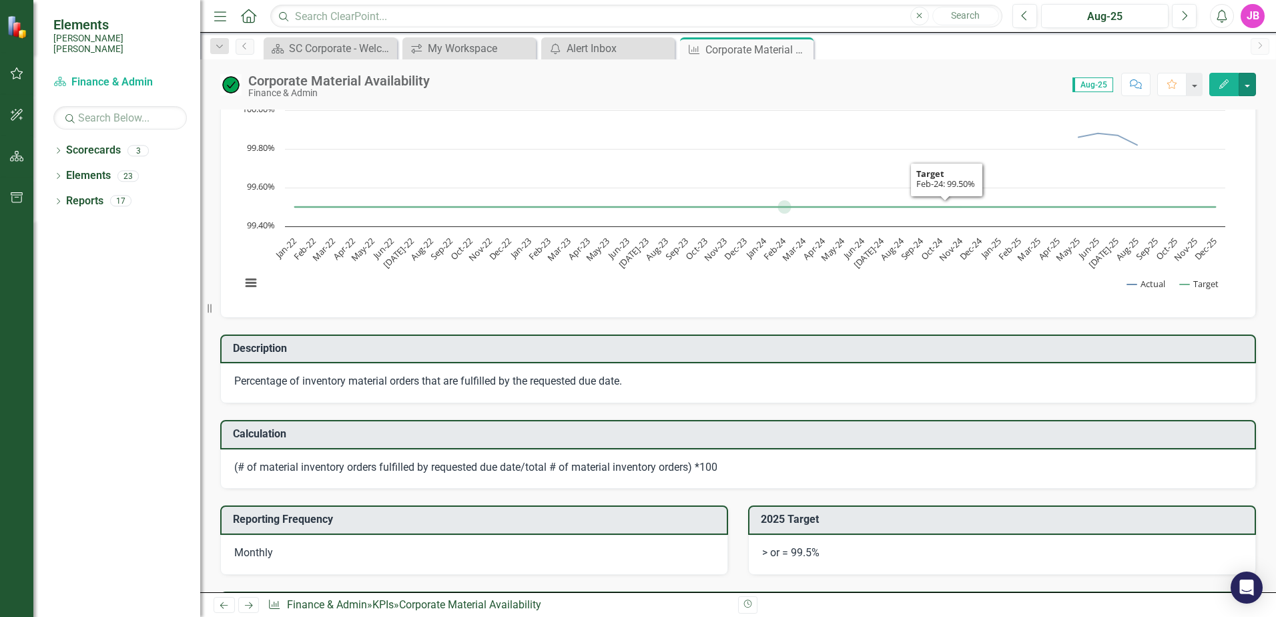
scroll to position [67, 0]
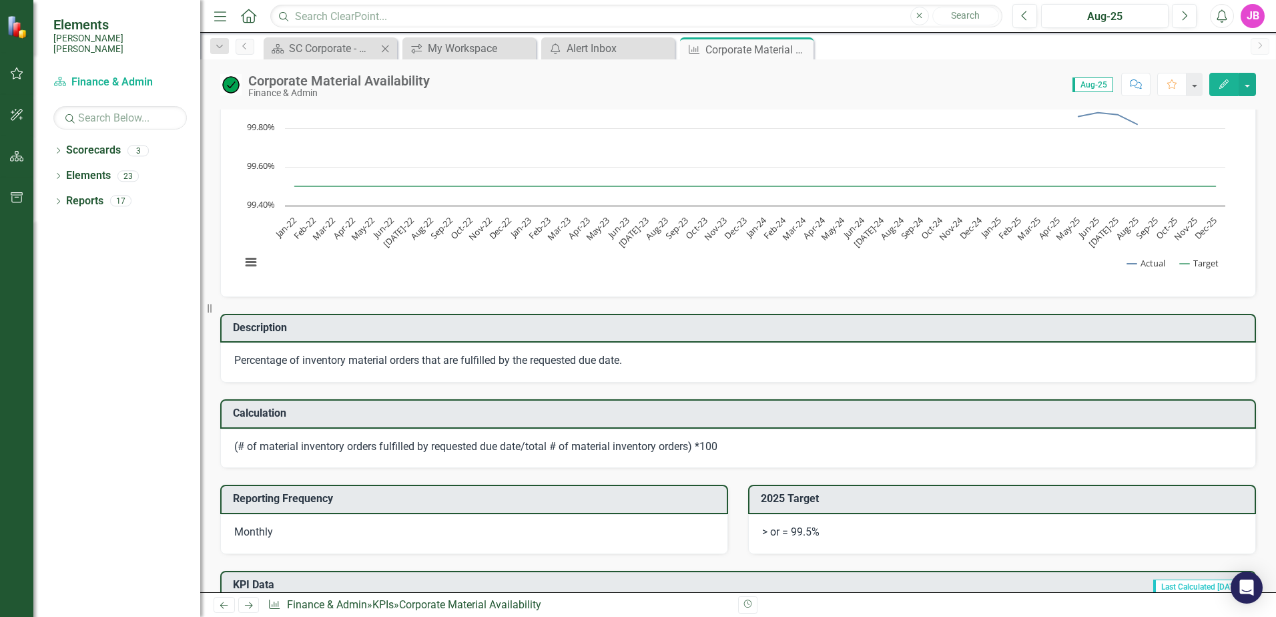
click at [365, 59] on div "Scorecard SC Corporate - Welcome to ClearPoint Close" at bounding box center [330, 48] width 133 height 22
click at [360, 53] on div "SC Corporate - Welcome to ClearPoint" at bounding box center [333, 48] width 88 height 17
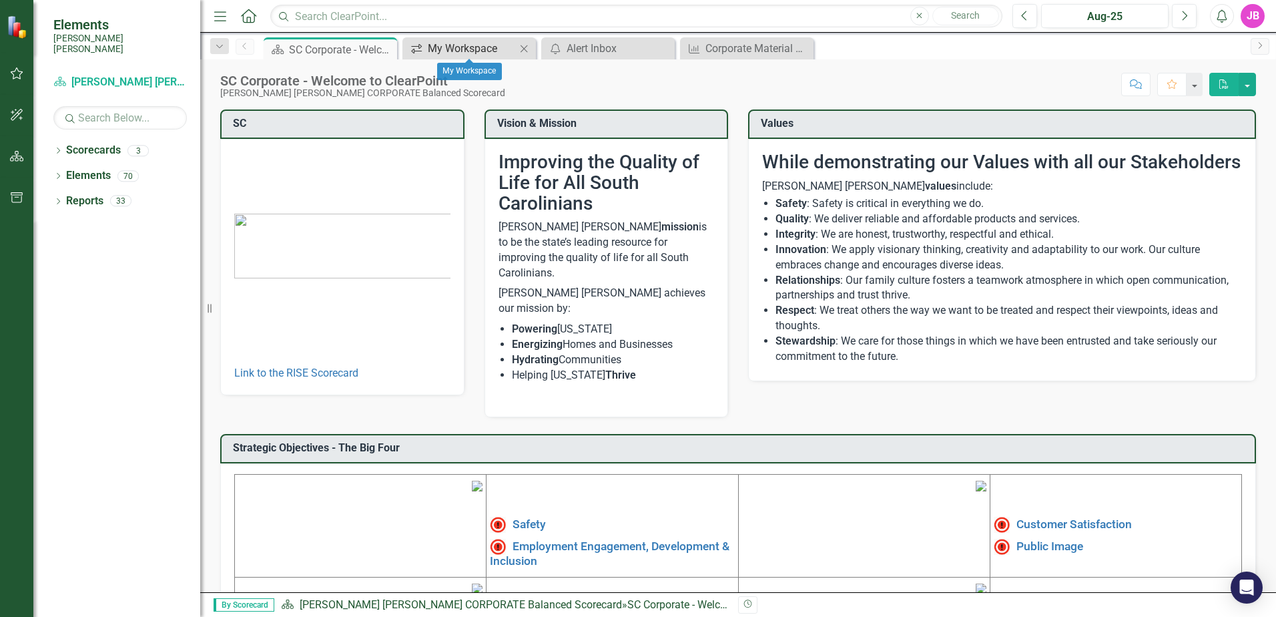
click at [459, 44] on div "My Workspace" at bounding box center [472, 48] width 88 height 17
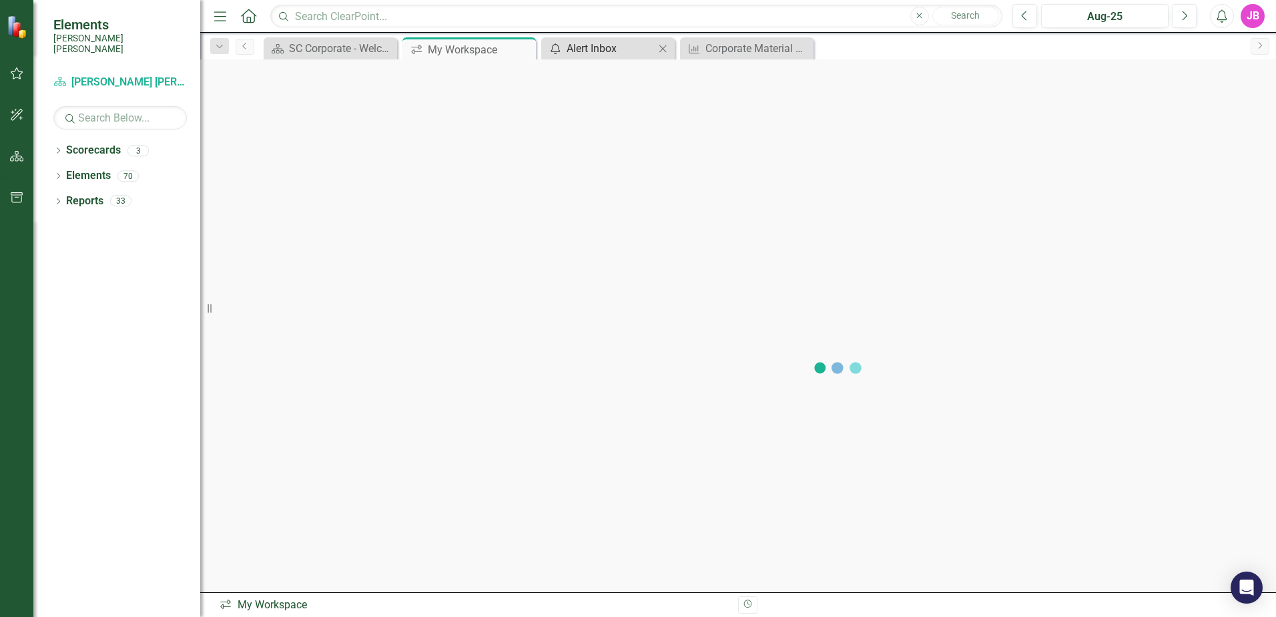
click at [601, 51] on div "Alert Inbox" at bounding box center [610, 48] width 88 height 17
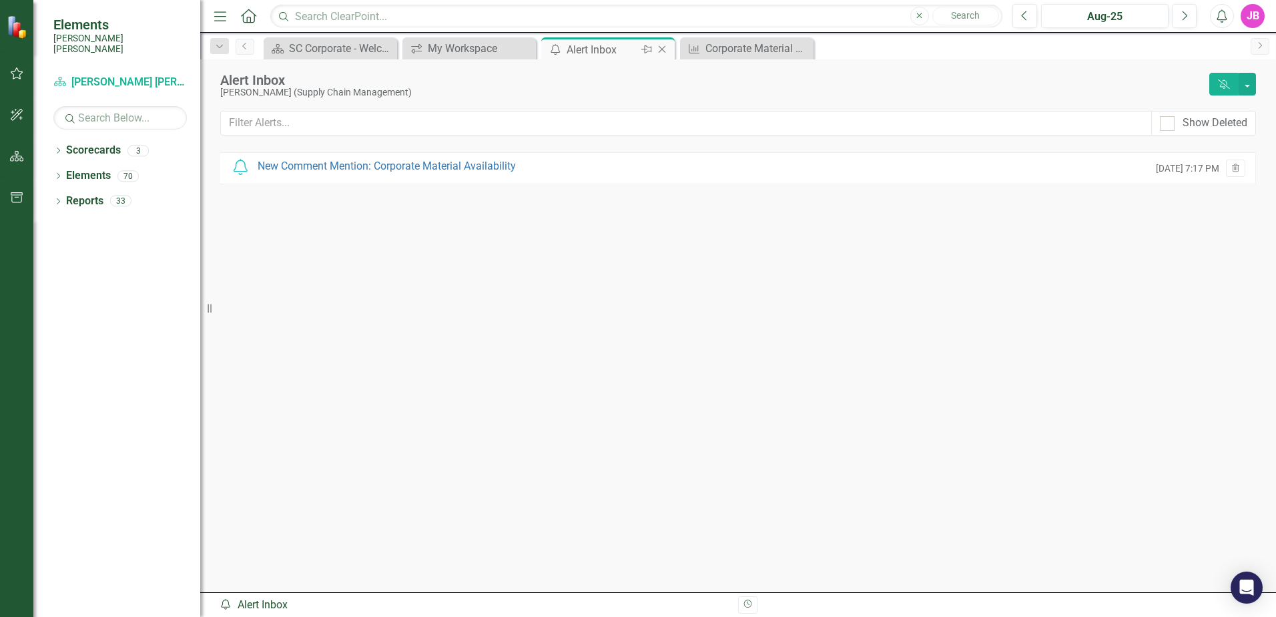
click at [665, 48] on icon "Close" at bounding box center [661, 49] width 13 height 11
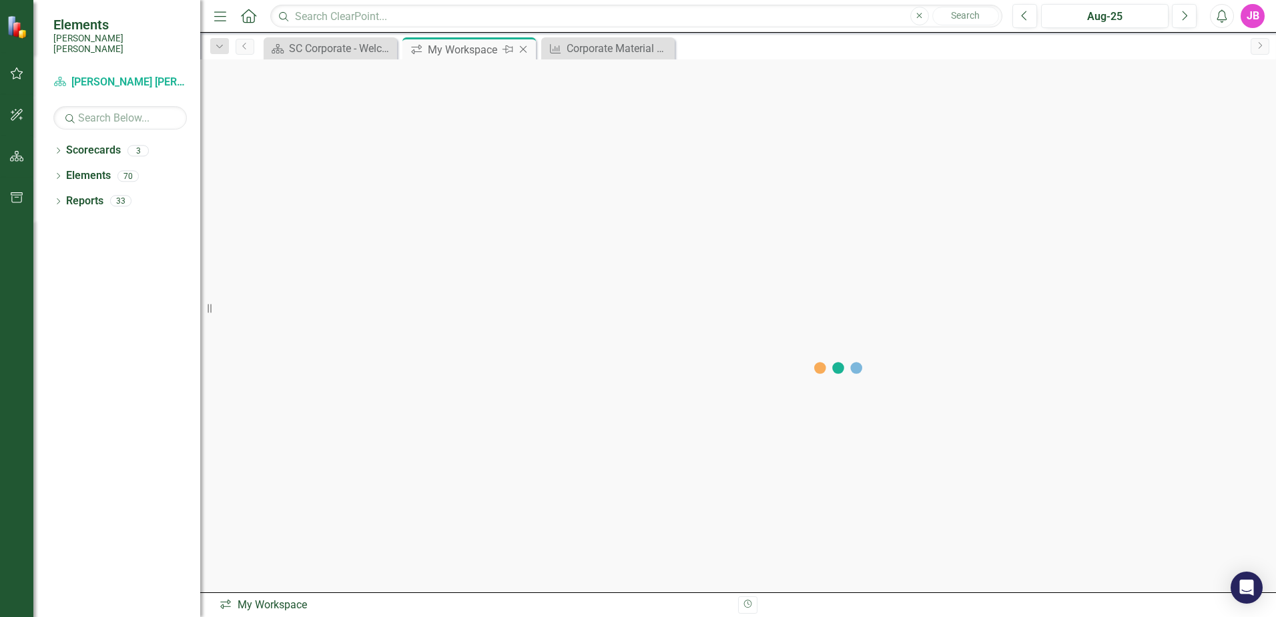
click at [494, 50] on div "My Workspace" at bounding box center [463, 49] width 71 height 17
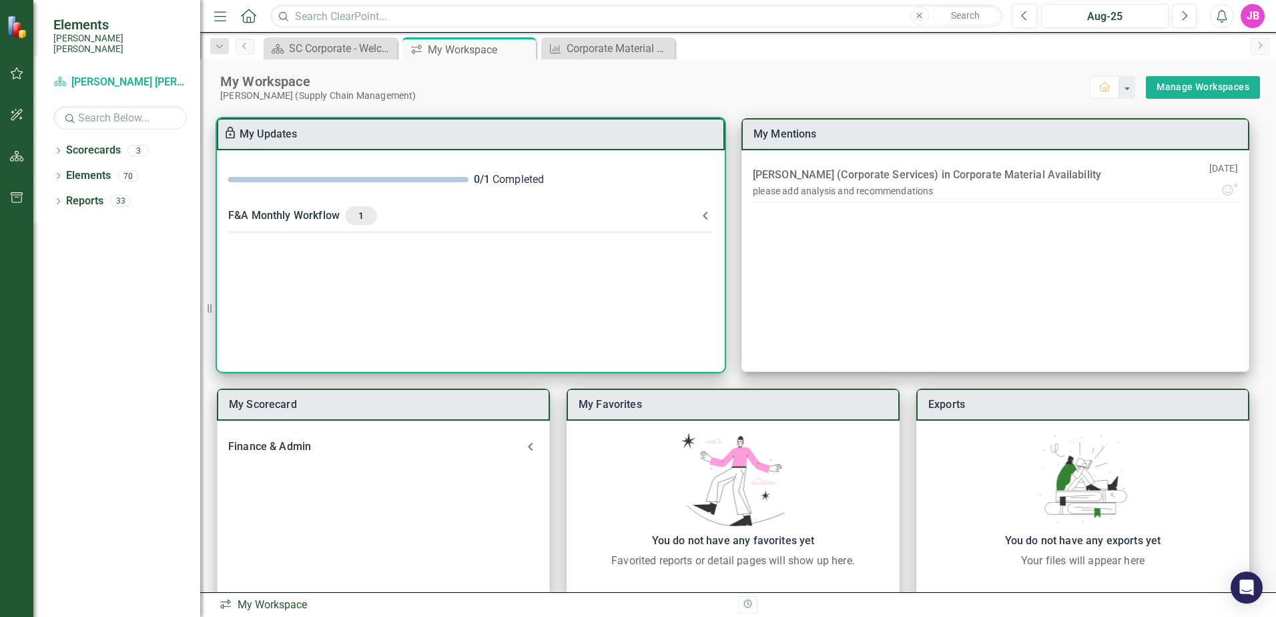
click at [444, 224] on div "F&A Monthly Workflow 1" at bounding box center [462, 215] width 469 height 19
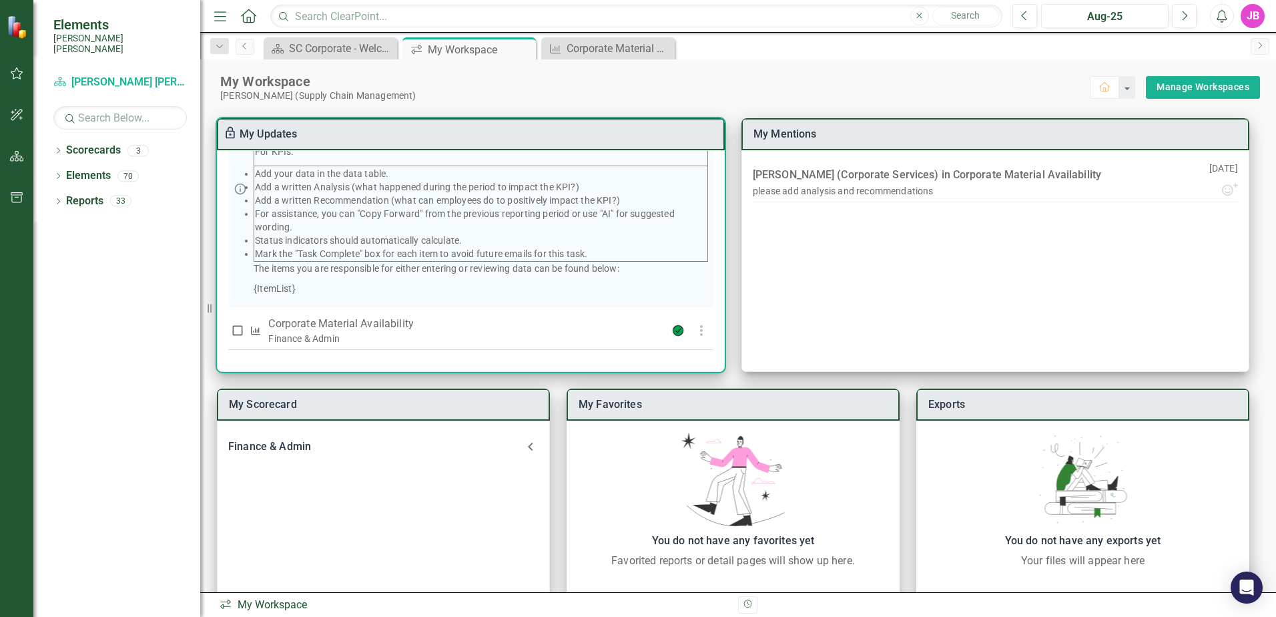
scroll to position [191, 0]
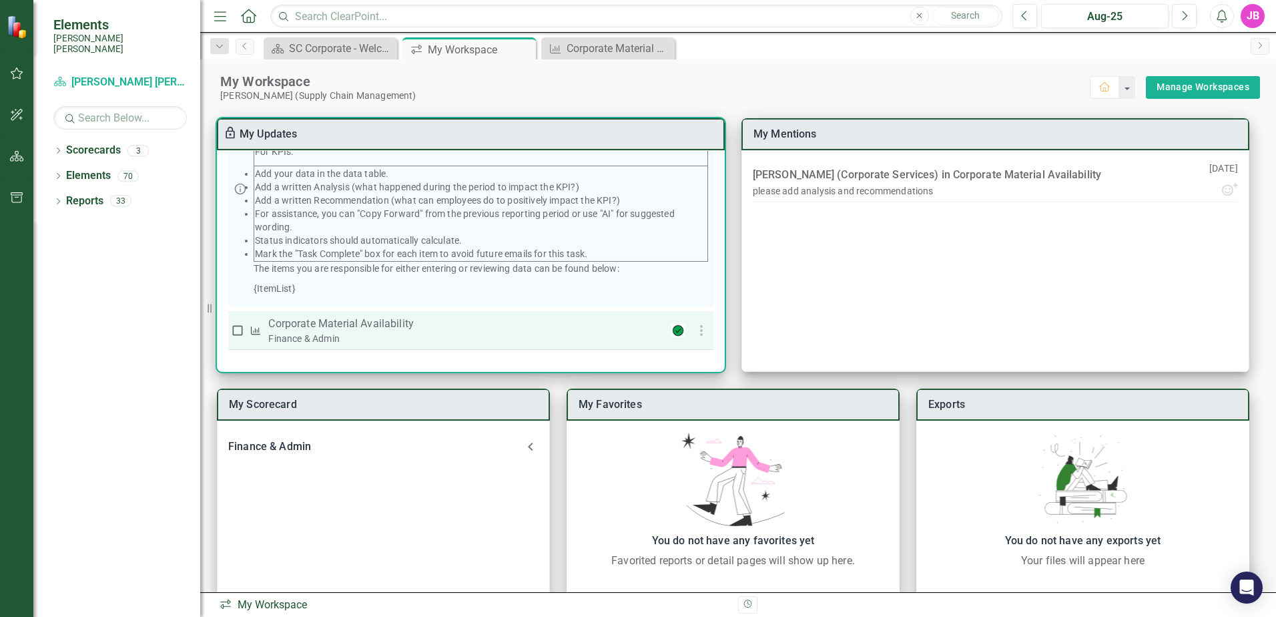
click at [339, 320] on p "Corporate Material Availability" at bounding box center [449, 324] width 362 height 16
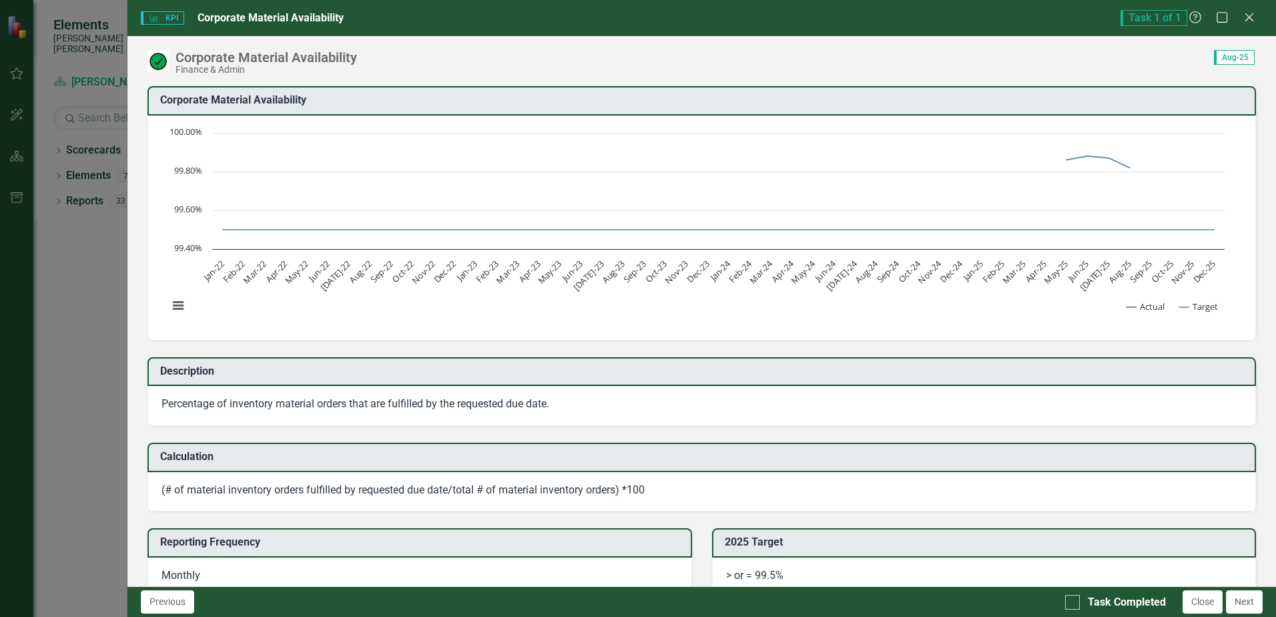
click at [161, 65] on img at bounding box center [157, 61] width 21 height 21
click at [1243, 16] on icon "Close" at bounding box center [1248, 17] width 17 height 13
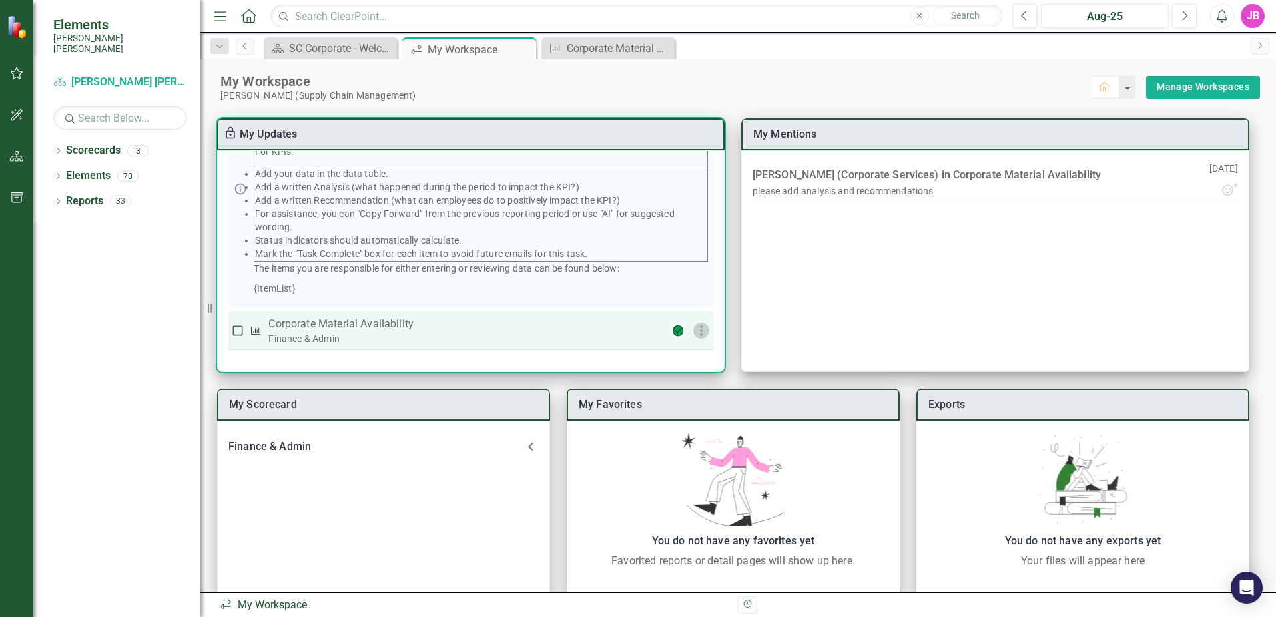
click at [693, 333] on icon "button" at bounding box center [701, 330] width 16 height 16
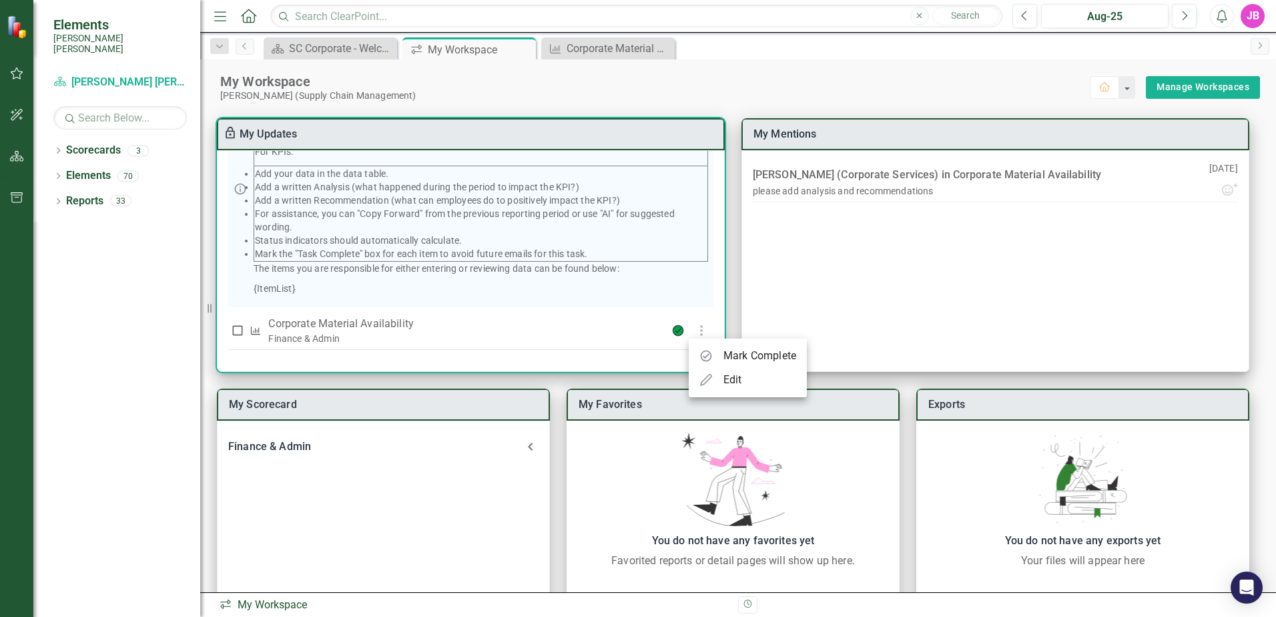
click at [707, 374] on icon at bounding box center [705, 379] width 13 height 13
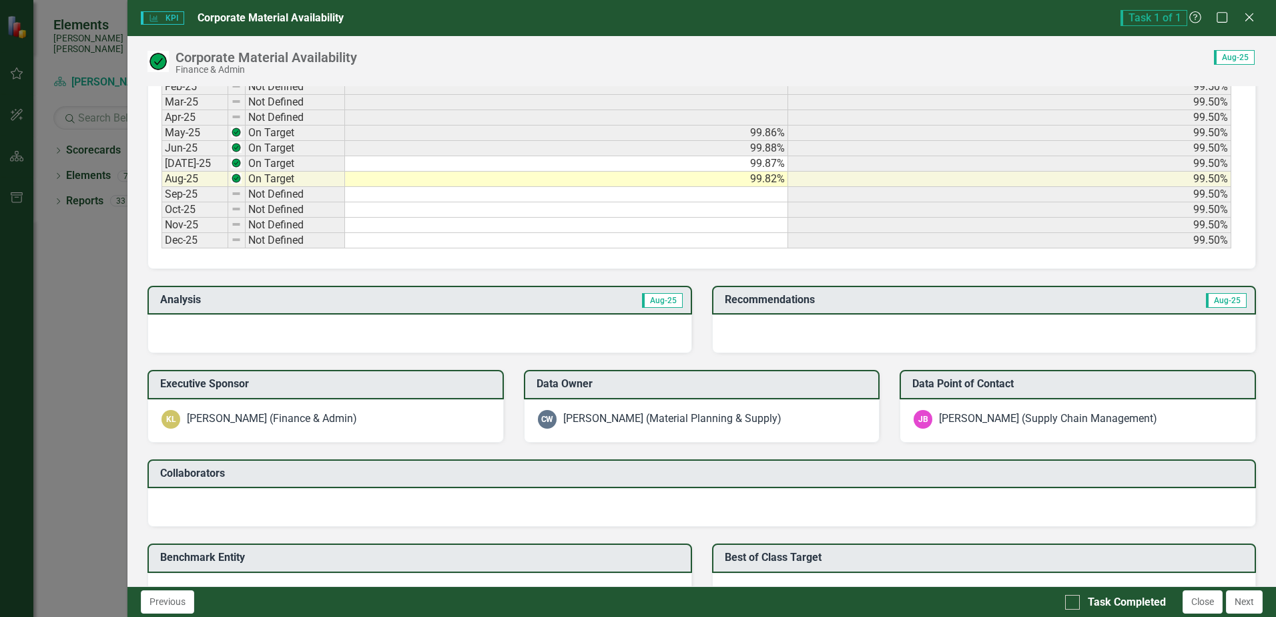
scroll to position [934, 0]
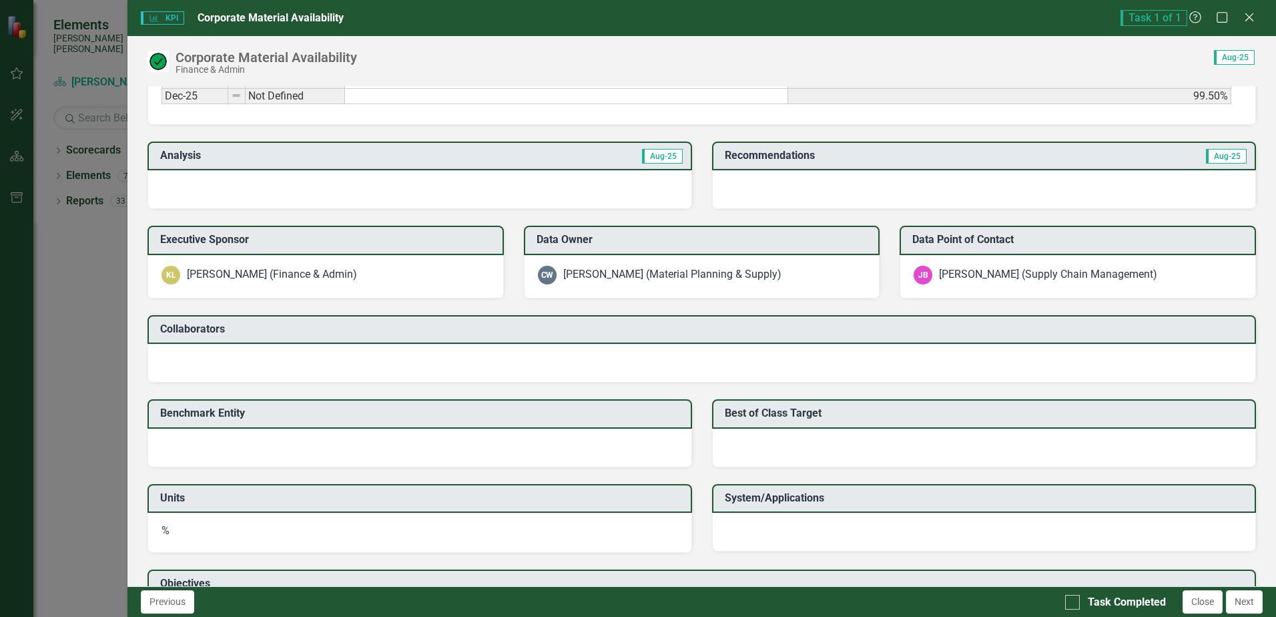
click at [540, 157] on td "Aug-25" at bounding box center [551, 157] width 266 height 22
click at [651, 157] on span "Aug-25" at bounding box center [662, 156] width 41 height 15
click at [500, 181] on div at bounding box center [419, 189] width 544 height 39
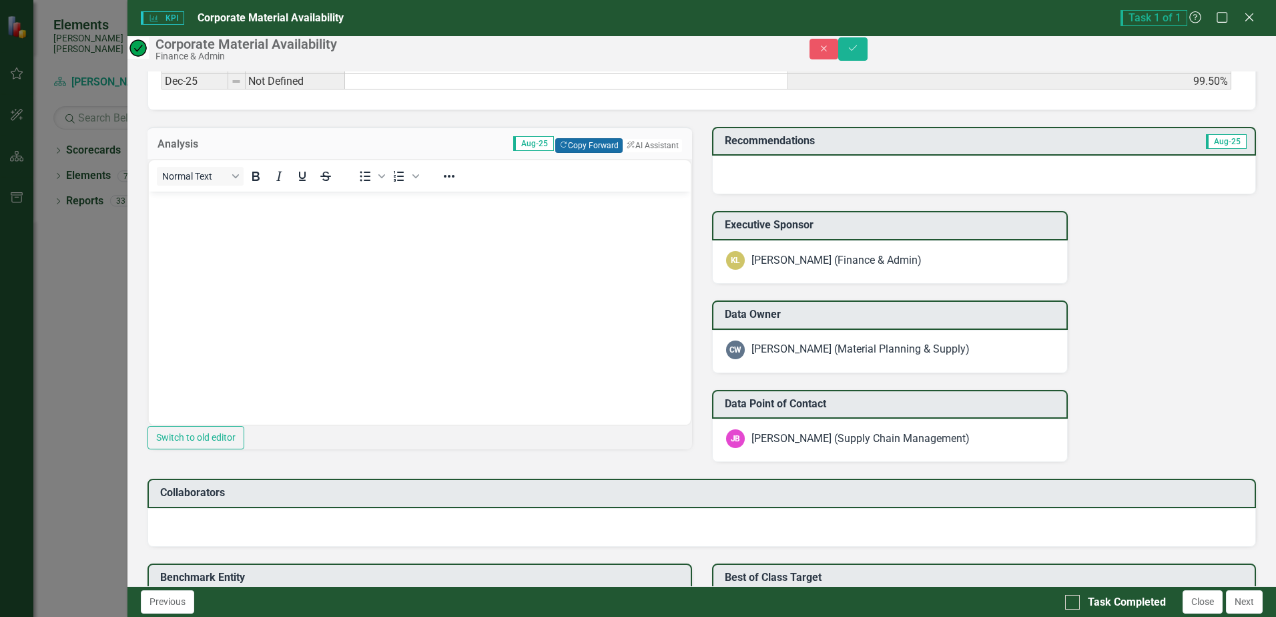
scroll to position [0, 0]
click at [558, 153] on button "Copy Forward Copy Forward" at bounding box center [588, 145] width 67 height 15
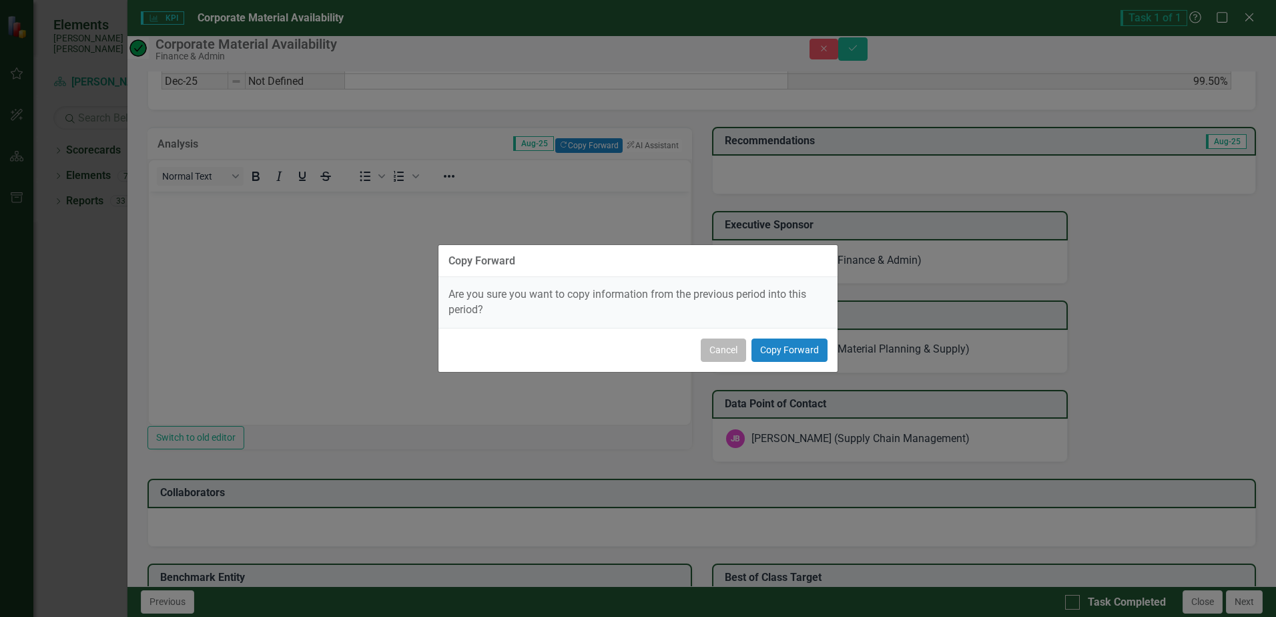
click at [721, 341] on button "Cancel" at bounding box center [723, 349] width 45 height 23
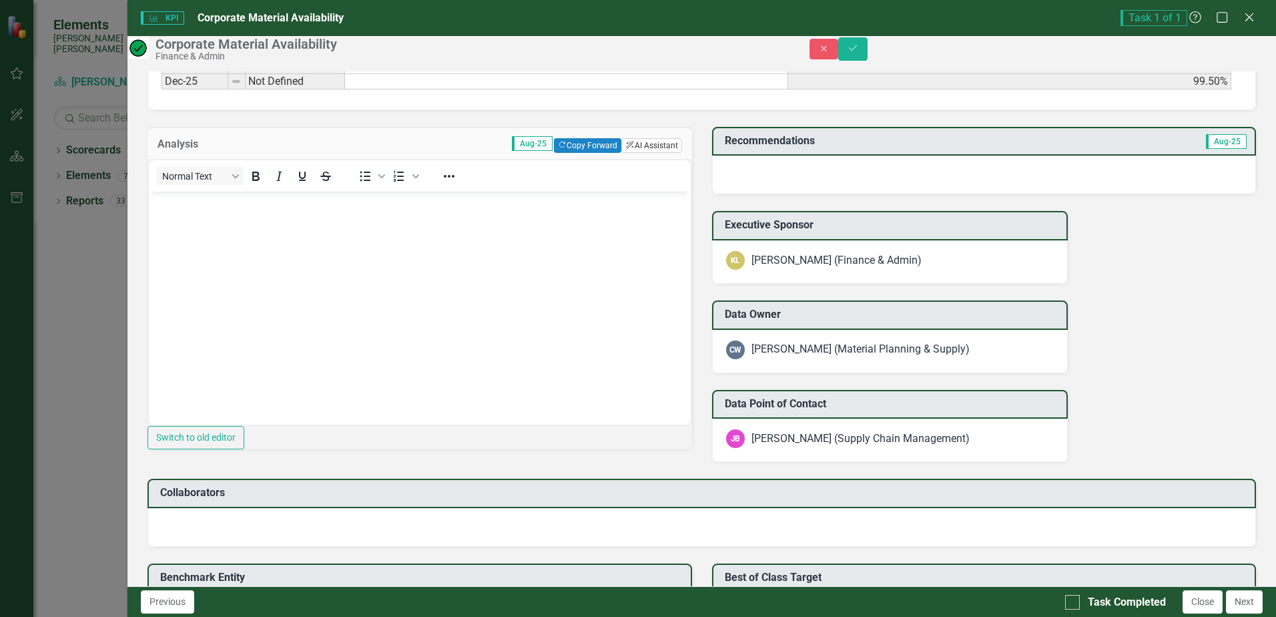
click at [659, 153] on button "ClearPoint AI AI Assistant" at bounding box center [651, 145] width 60 height 15
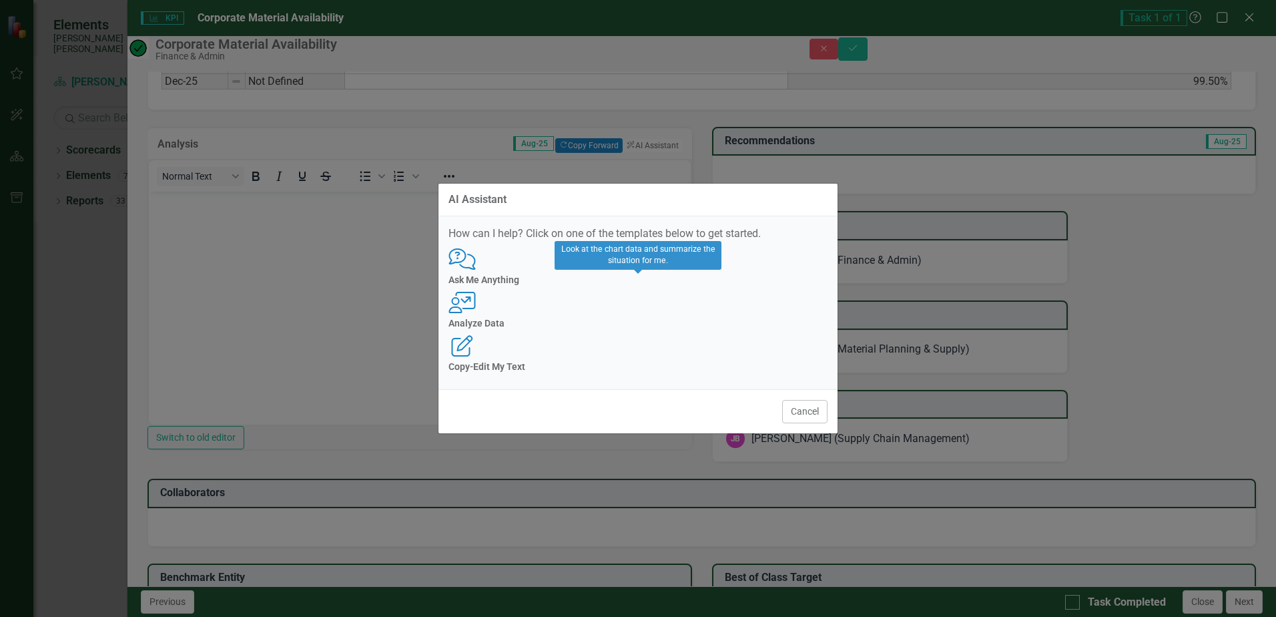
click at [618, 322] on h4 "Analyze Data" at bounding box center [637, 323] width 379 height 10
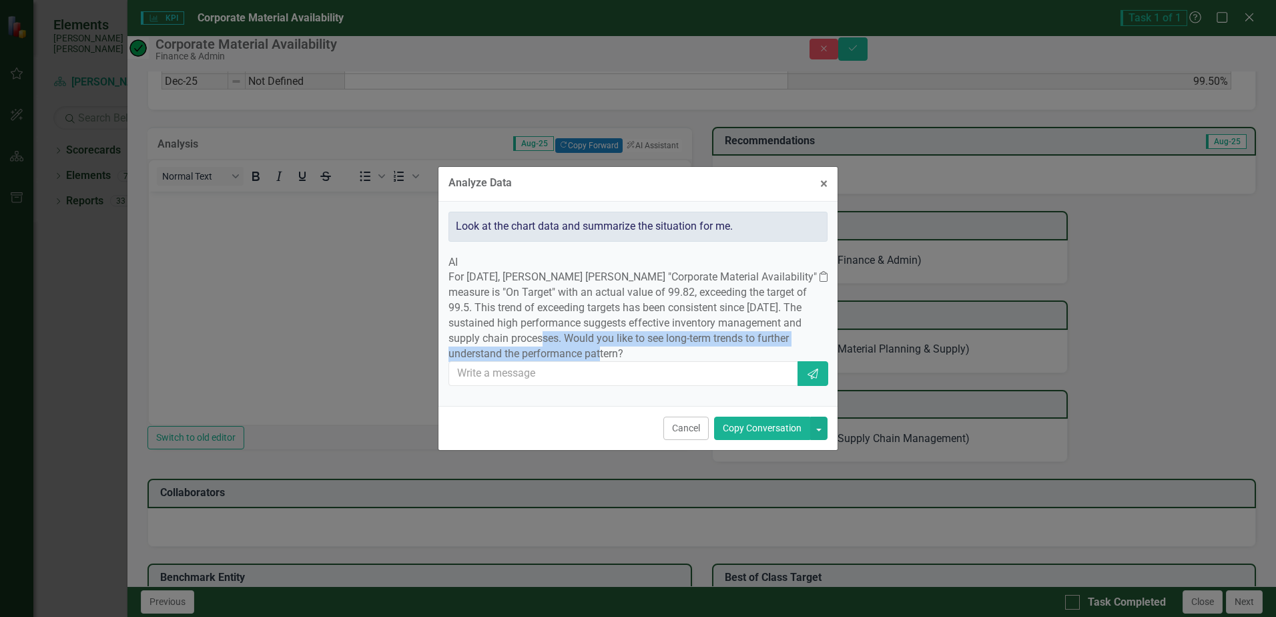
drag, startPoint x: 605, startPoint y: 332, endPoint x: 715, endPoint y: 348, distance: 110.5
click at [715, 348] on p "For [DATE], [PERSON_NAME] [PERSON_NAME] "Corporate Material Availability" measu…" at bounding box center [633, 315] width 371 height 91
drag, startPoint x: 715, startPoint y: 348, endPoint x: 753, endPoint y: 436, distance: 96.8
click at [753, 436] on button "Copy Conversation" at bounding box center [762, 427] width 96 height 23
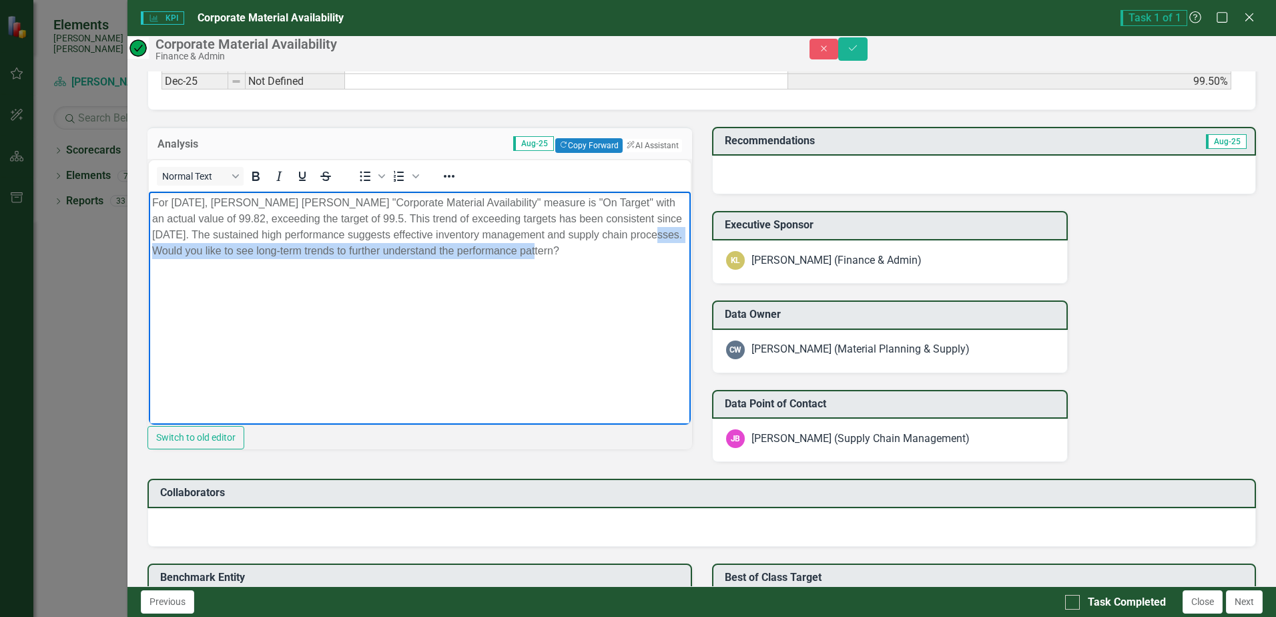
drag, startPoint x: 623, startPoint y: 254, endPoint x: 204, endPoint y: 253, distance: 419.0
click at [204, 253] on p "For [DATE], [PERSON_NAME] [PERSON_NAME] "Corporate Material Availability" measu…" at bounding box center [419, 227] width 534 height 64
click at [1155, 153] on td "Aug-25" at bounding box center [1164, 142] width 167 height 22
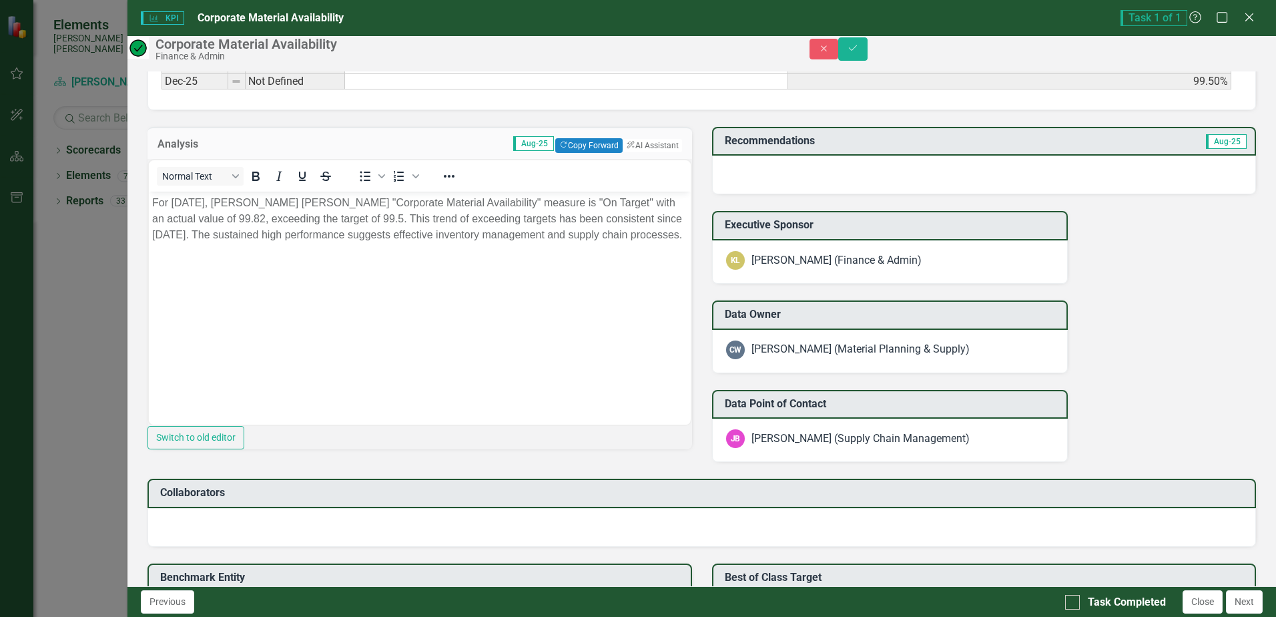
click at [1003, 189] on div at bounding box center [984, 174] width 544 height 39
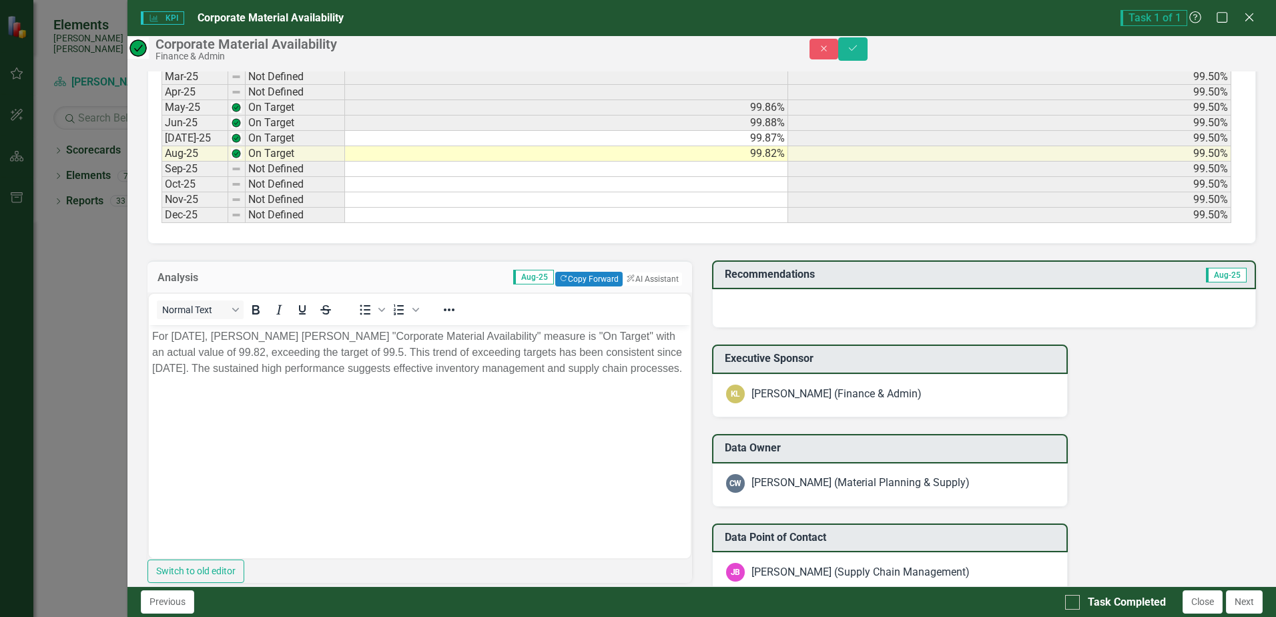
scroll to position [867, 0]
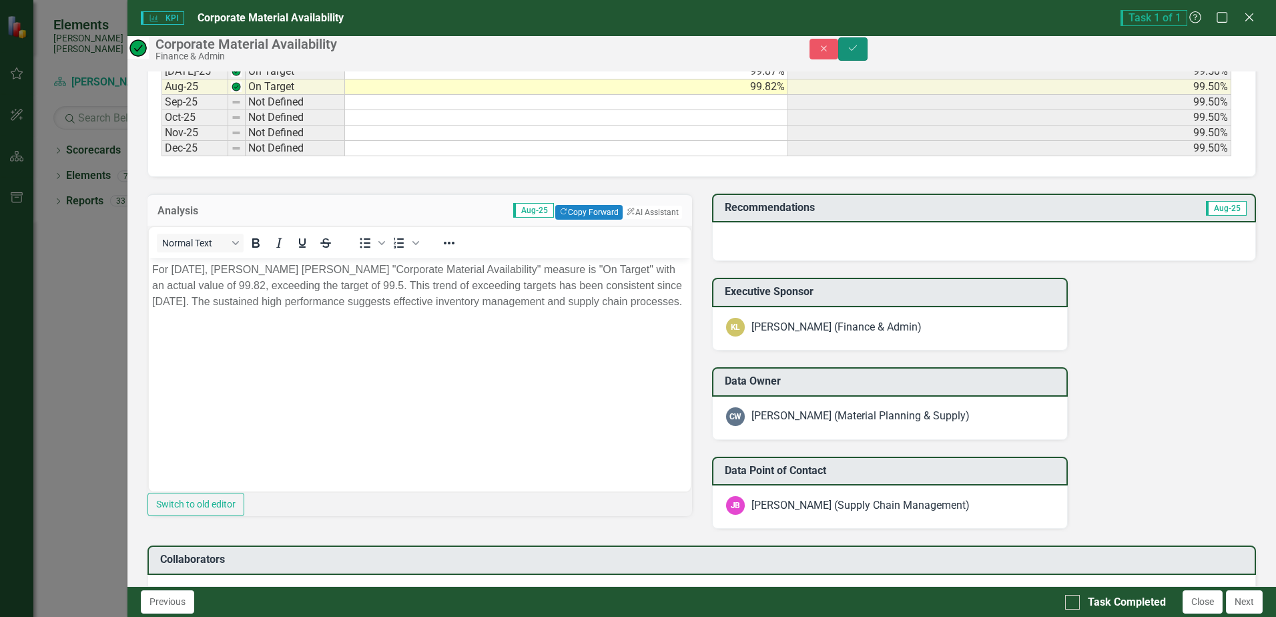
click at [867, 59] on button "Save" at bounding box center [852, 48] width 29 height 23
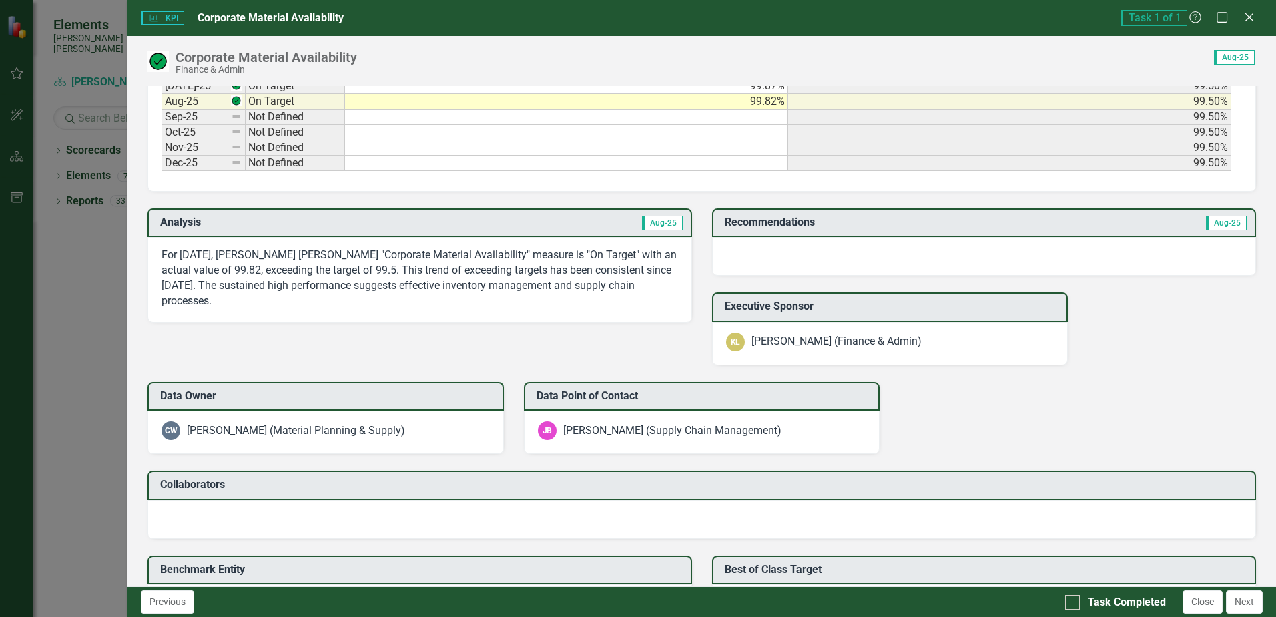
click at [915, 253] on div at bounding box center [984, 256] width 544 height 39
click at [1227, 221] on span "Aug-25" at bounding box center [1226, 223] width 41 height 15
click at [765, 238] on div at bounding box center [984, 256] width 544 height 39
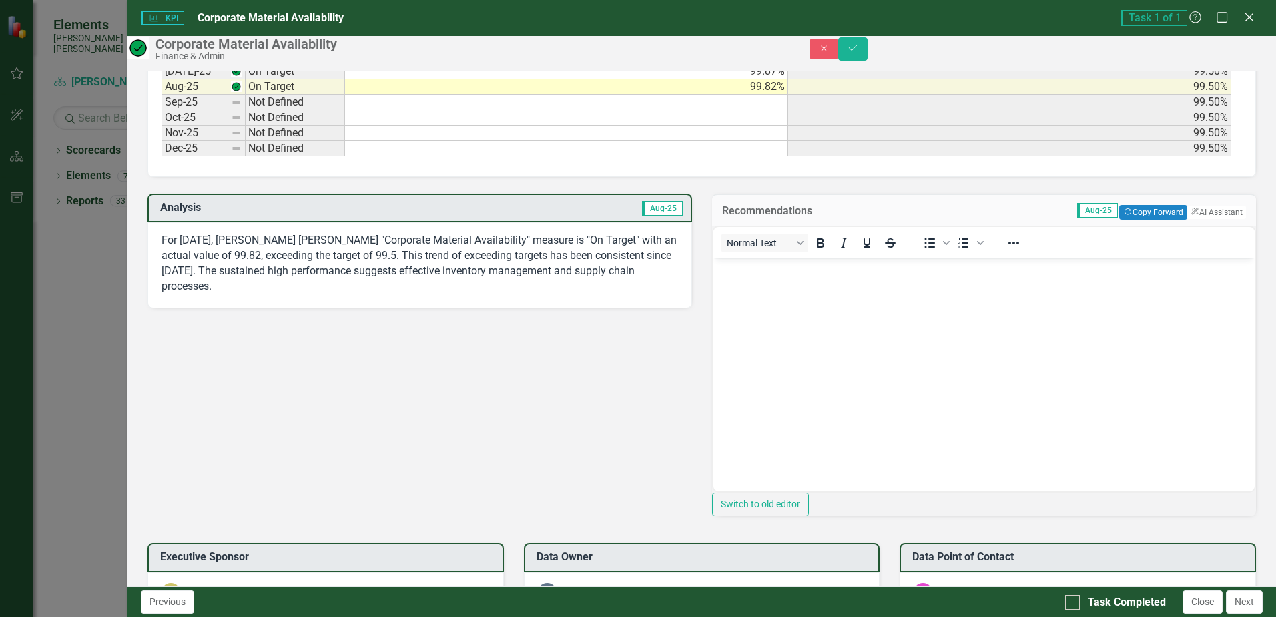
click at [766, 247] on div "Normal Text To open the popup, press Shift+Enter To open the popup, press Shift…" at bounding box center [984, 371] width 544 height 290
click at [1203, 220] on button "ClearPoint AI AI Assistant" at bounding box center [1216, 212] width 60 height 15
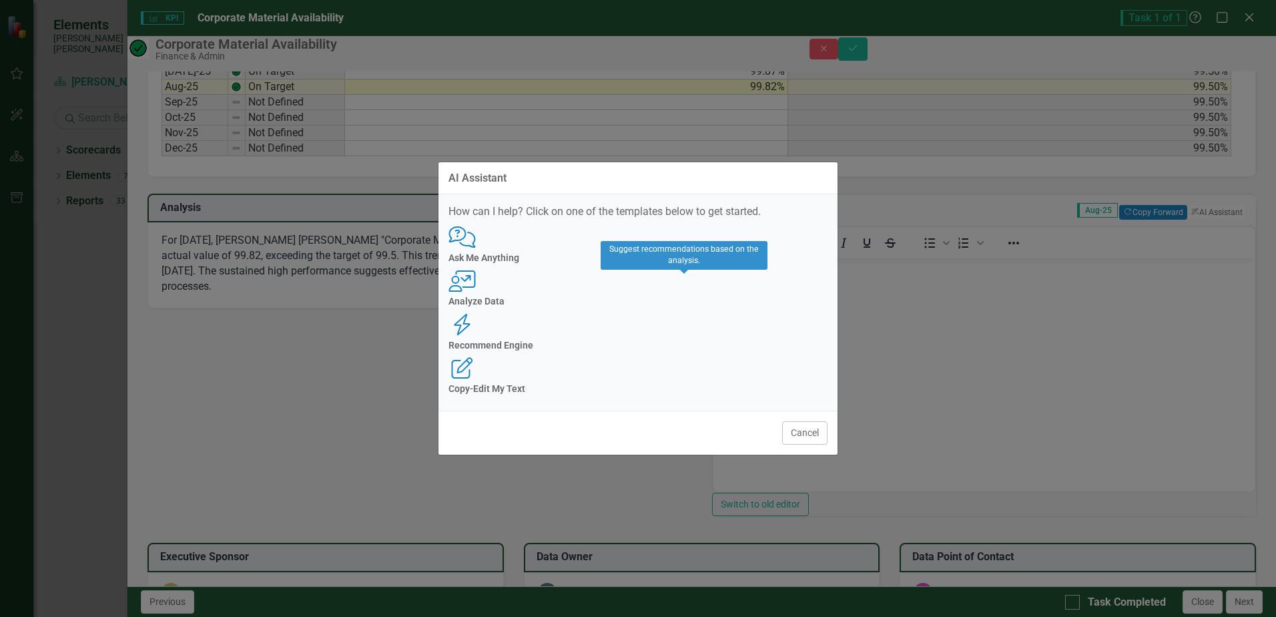
click at [476, 314] on icon "Recommend Engine" at bounding box center [461, 324] width 27 height 21
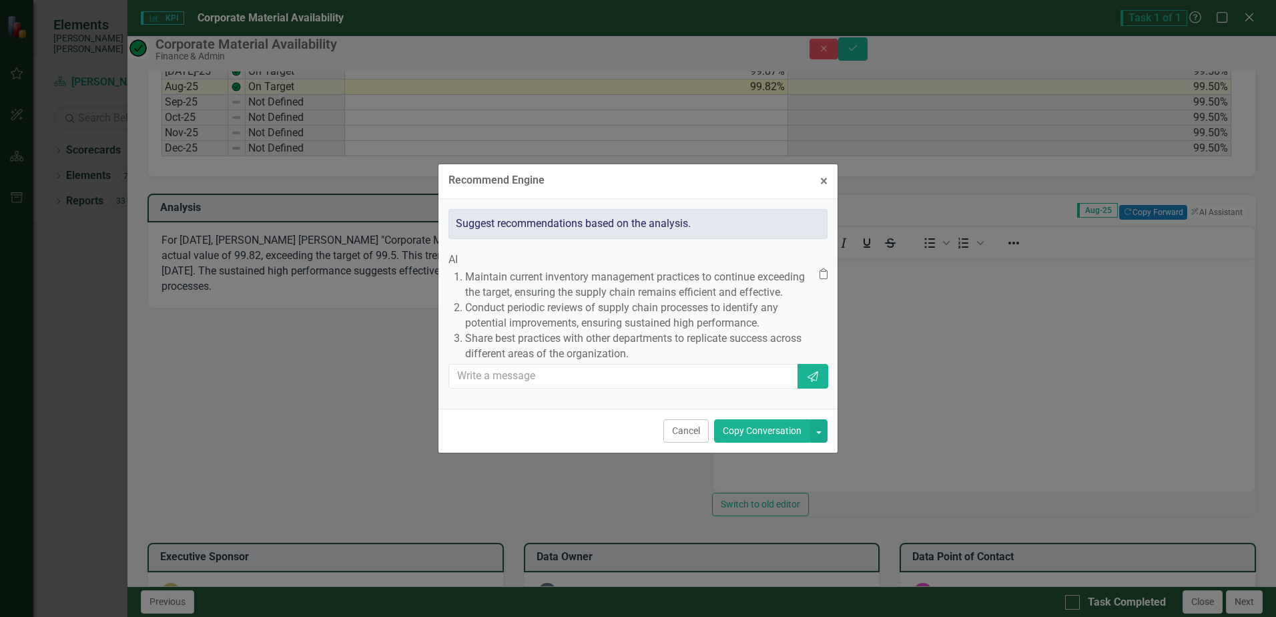
drag, startPoint x: 773, startPoint y: 450, endPoint x: 53, endPoint y: 162, distance: 775.2
click at [773, 442] on button "Copy Conversation" at bounding box center [762, 430] width 96 height 23
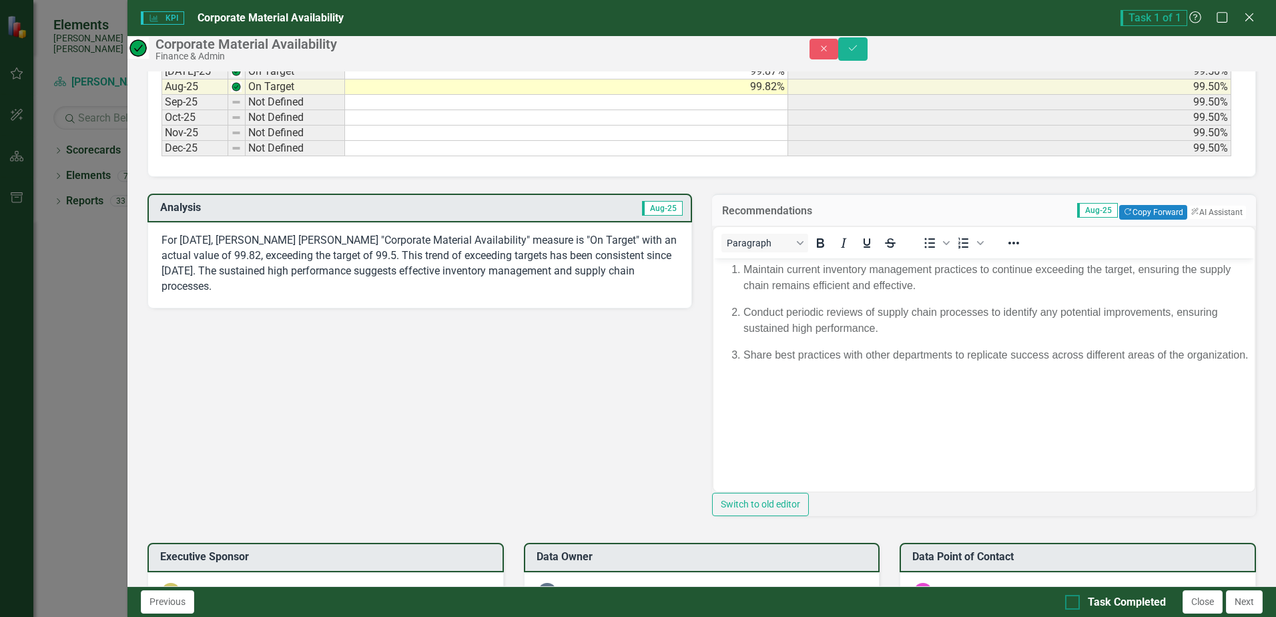
click at [1079, 604] on div at bounding box center [1072, 602] width 15 height 15
click at [1074, 603] on input "Task Completed" at bounding box center [1069, 599] width 9 height 9
checkbox input "true"
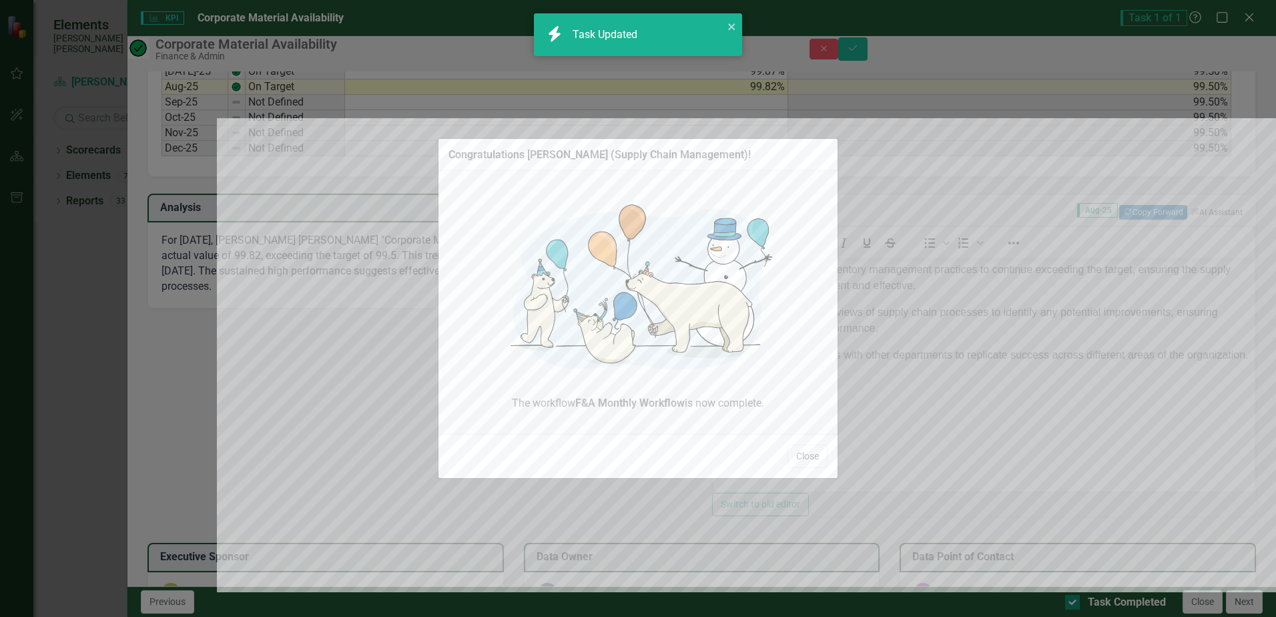
checkbox input "true"
click at [787, 454] on button "Close" at bounding box center [807, 455] width 40 height 23
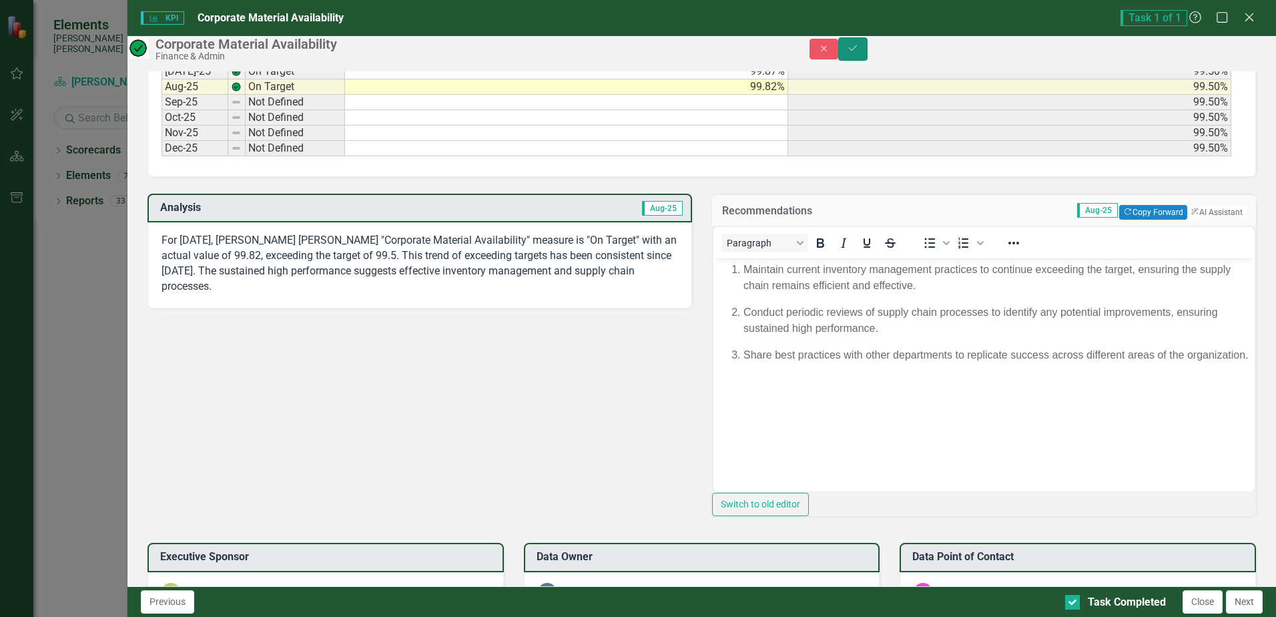
click at [867, 56] on button "Save" at bounding box center [852, 48] width 29 height 23
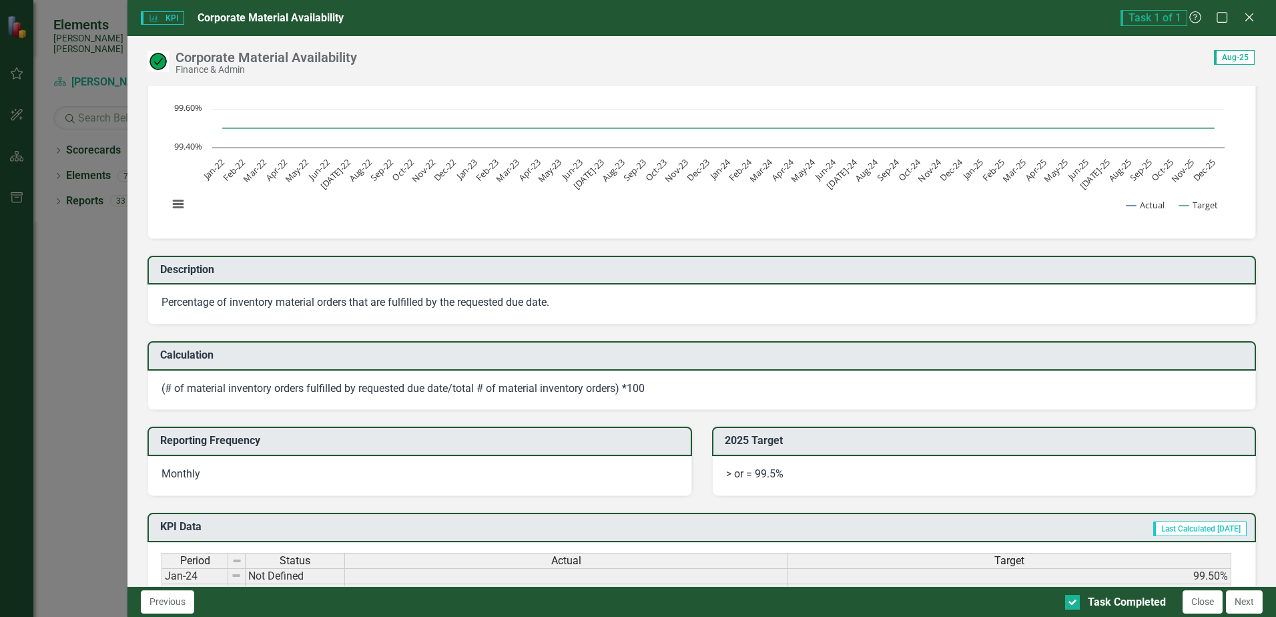
scroll to position [81, 0]
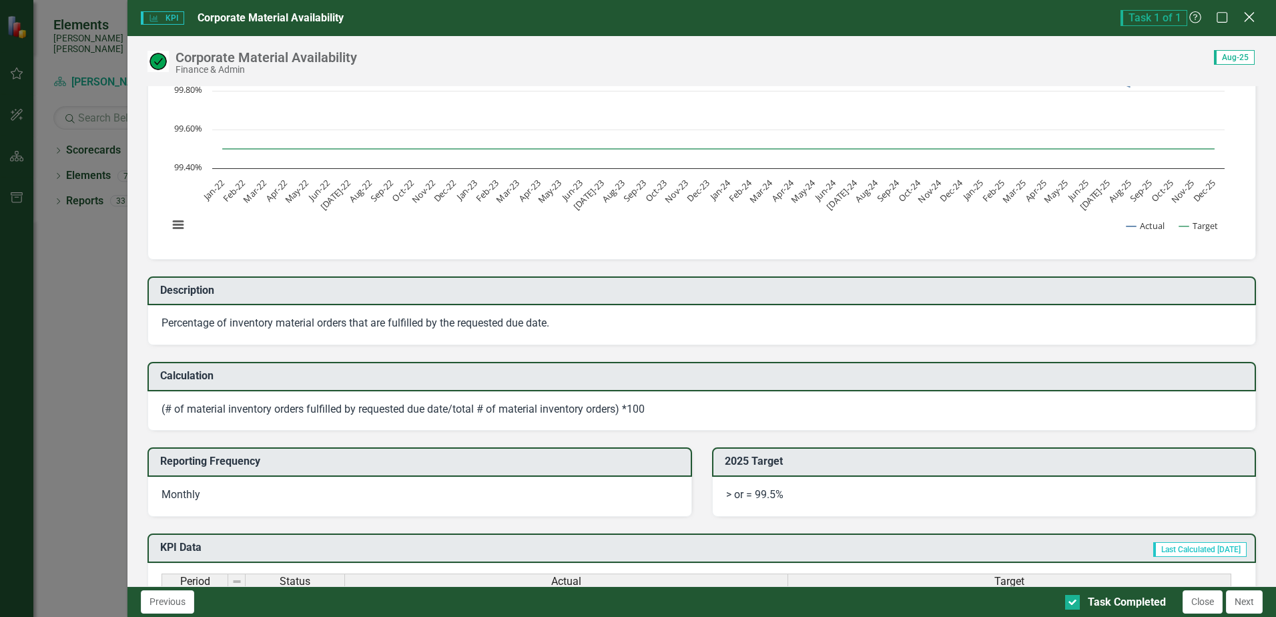
click at [1252, 15] on icon at bounding box center [1249, 17] width 10 height 10
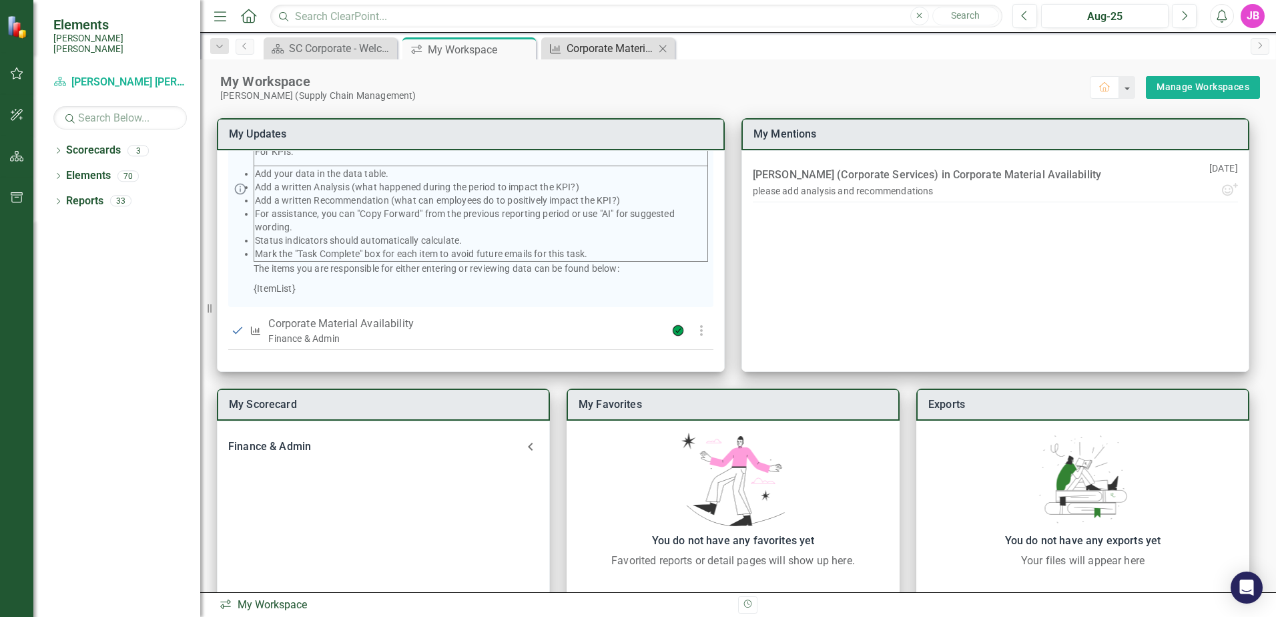
click at [594, 49] on div "Corporate Material Availability" at bounding box center [610, 48] width 88 height 17
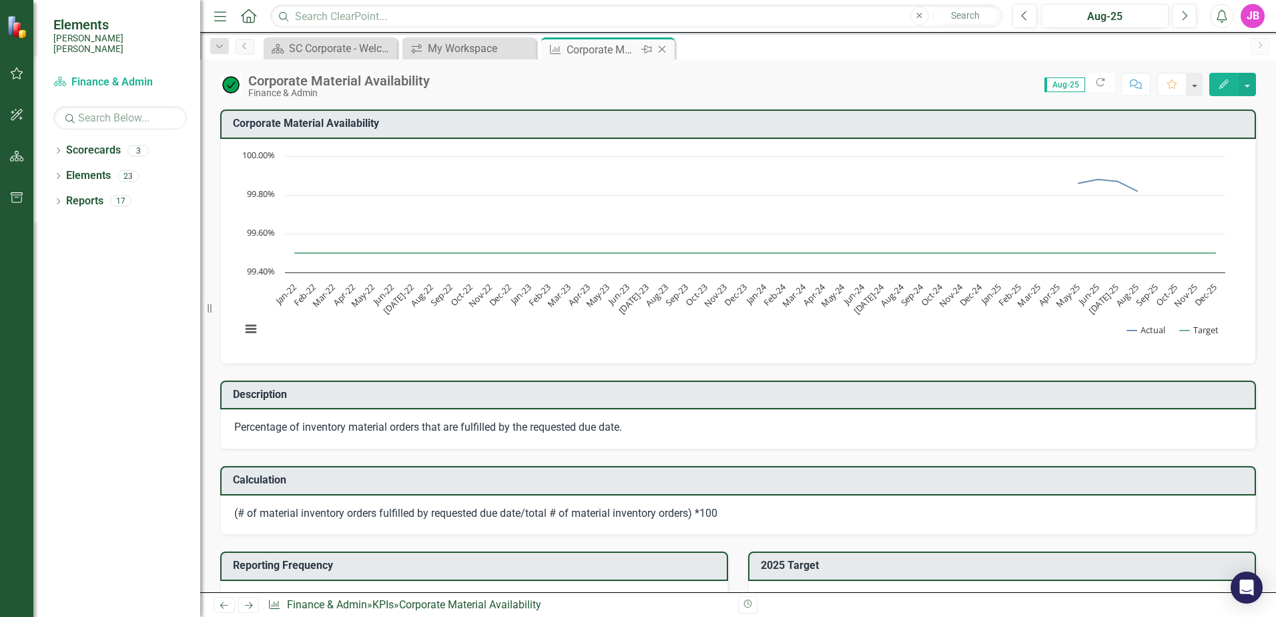
click at [661, 50] on icon at bounding box center [662, 49] width 7 height 7
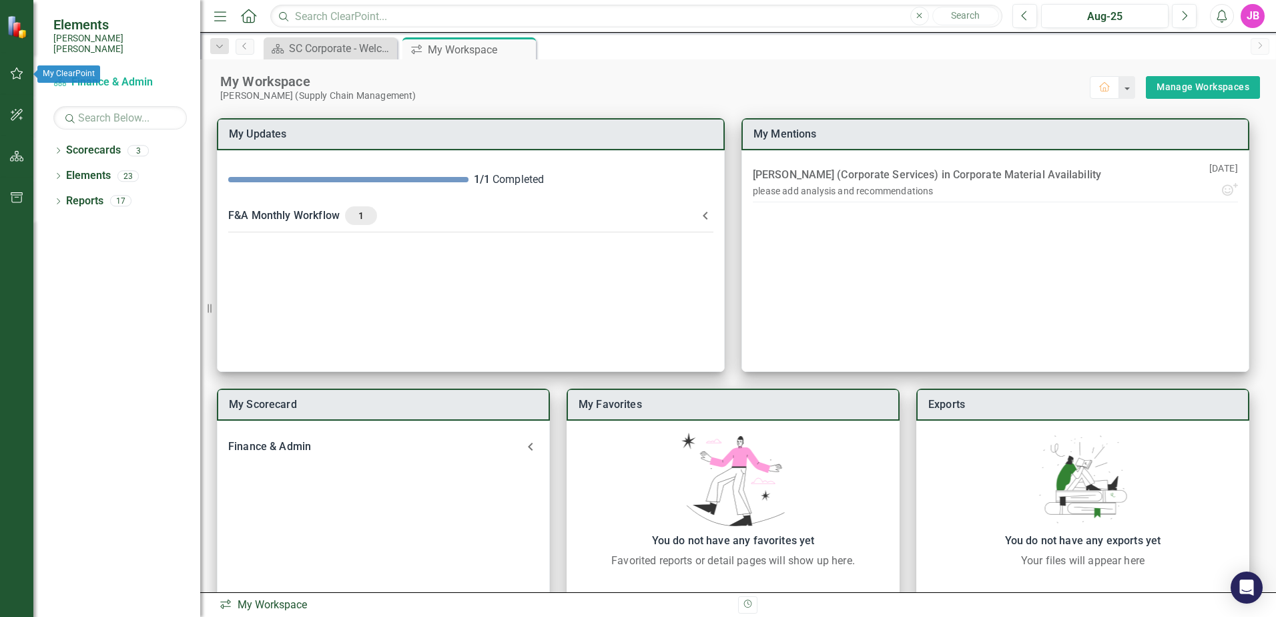
click at [23, 72] on icon "button" at bounding box center [17, 73] width 13 height 12
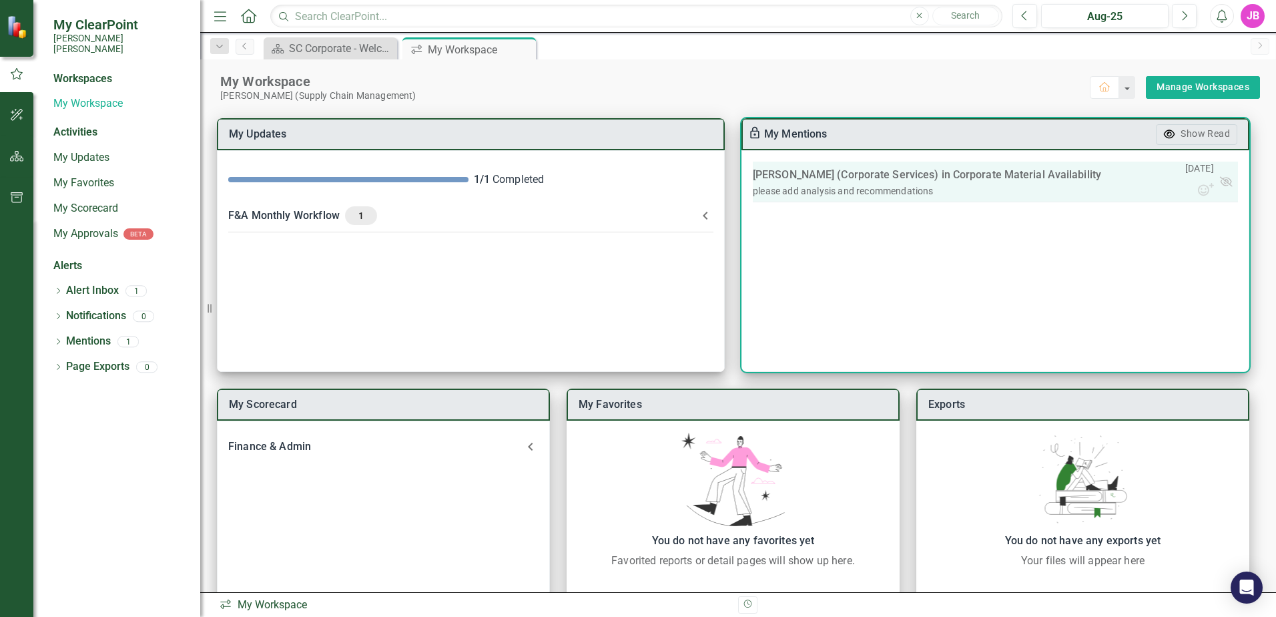
click at [855, 197] on div "please add analysis and recommendations" at bounding box center [843, 190] width 181 height 13
click at [1089, 183] on td "[PERSON_NAME] (Corporate Services) in Corporate Material Availability please ad…" at bounding box center [969, 181] width 432 height 40
click at [1201, 190] on icon at bounding box center [1206, 189] width 16 height 16
click at [1124, 214] on button "button" at bounding box center [1116, 205] width 16 height 16
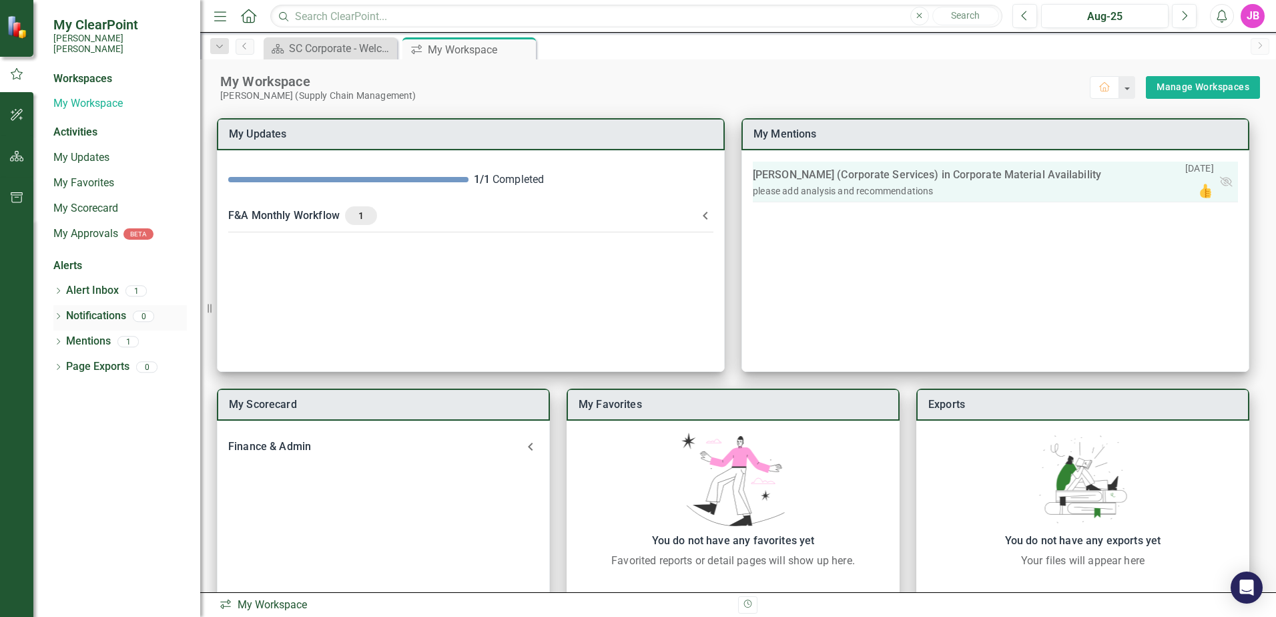
click at [97, 308] on link "Notifications" at bounding box center [96, 315] width 60 height 15
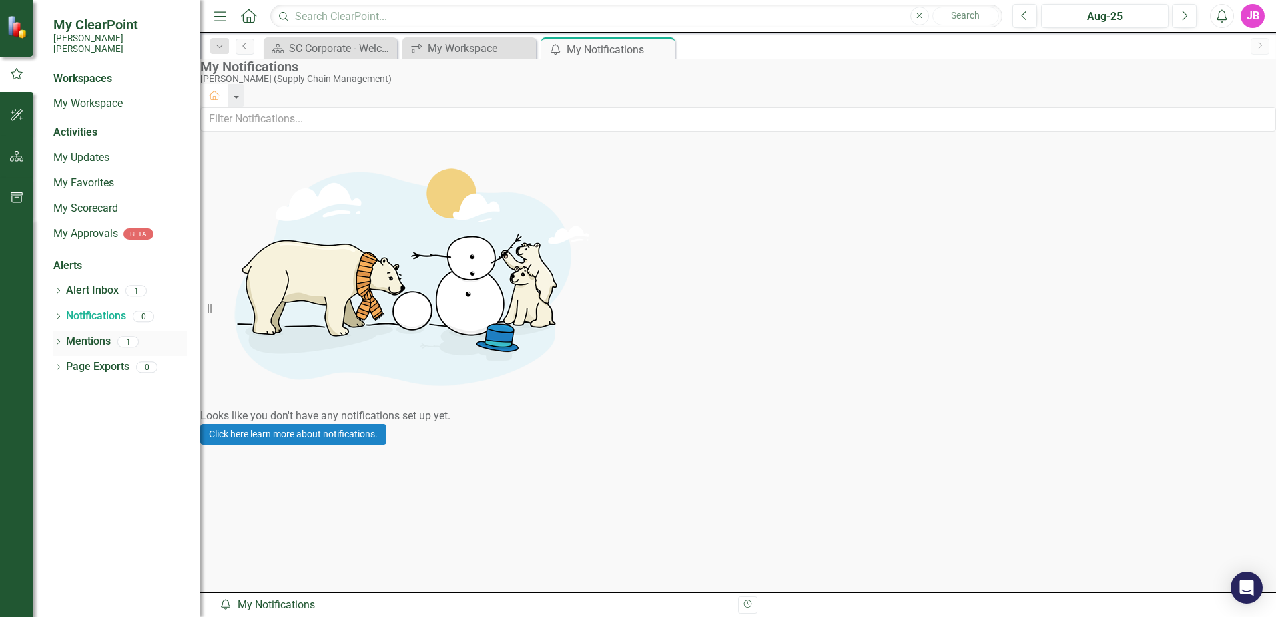
click at [74, 334] on link "Mentions" at bounding box center [88, 341] width 45 height 15
